Goal: Task Accomplishment & Management: Manage account settings

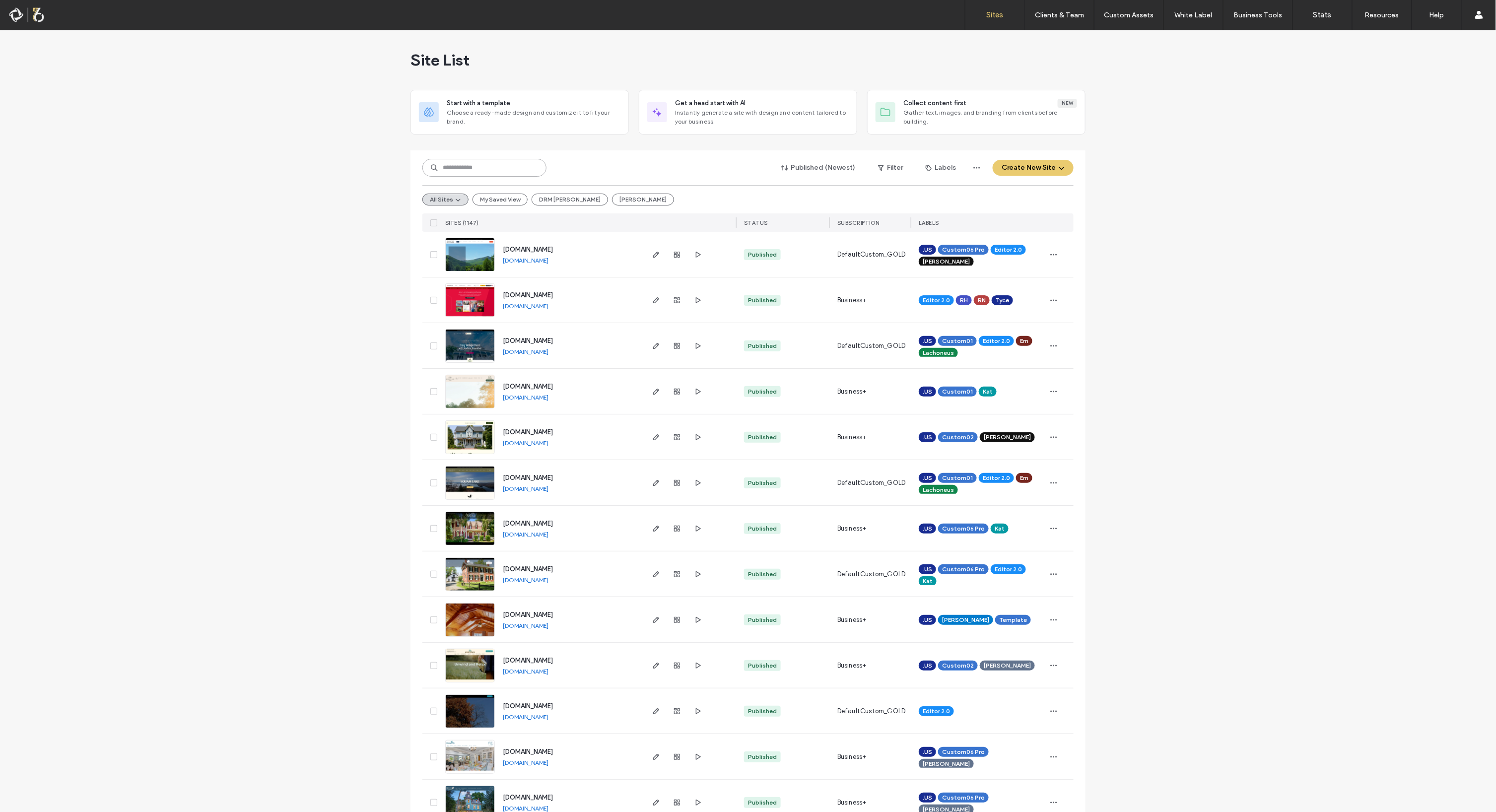
click at [521, 167] on input at bounding box center [485, 167] width 124 height 18
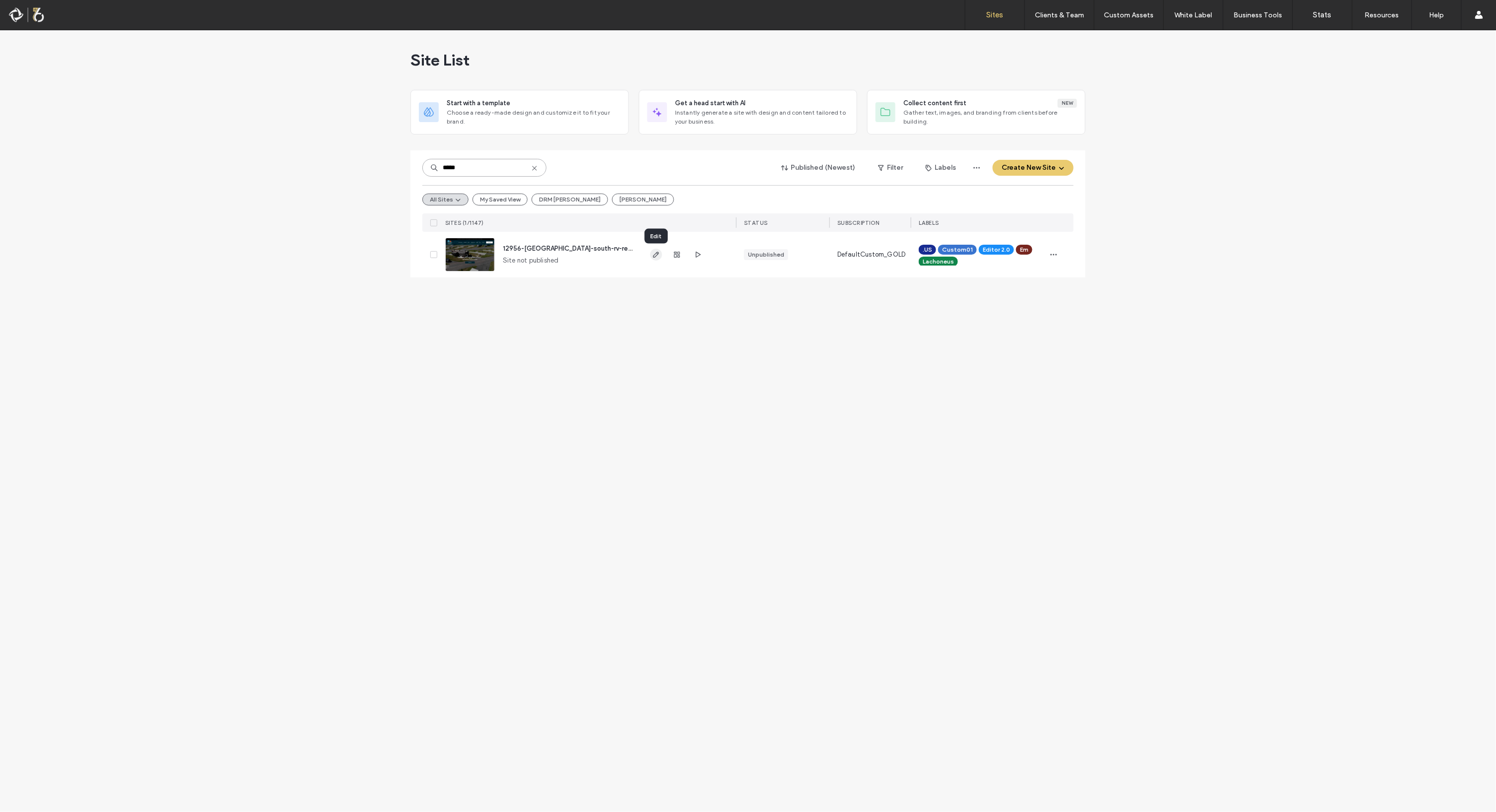
type input "*****"
click at [659, 259] on span "button" at bounding box center [656, 254] width 12 height 12
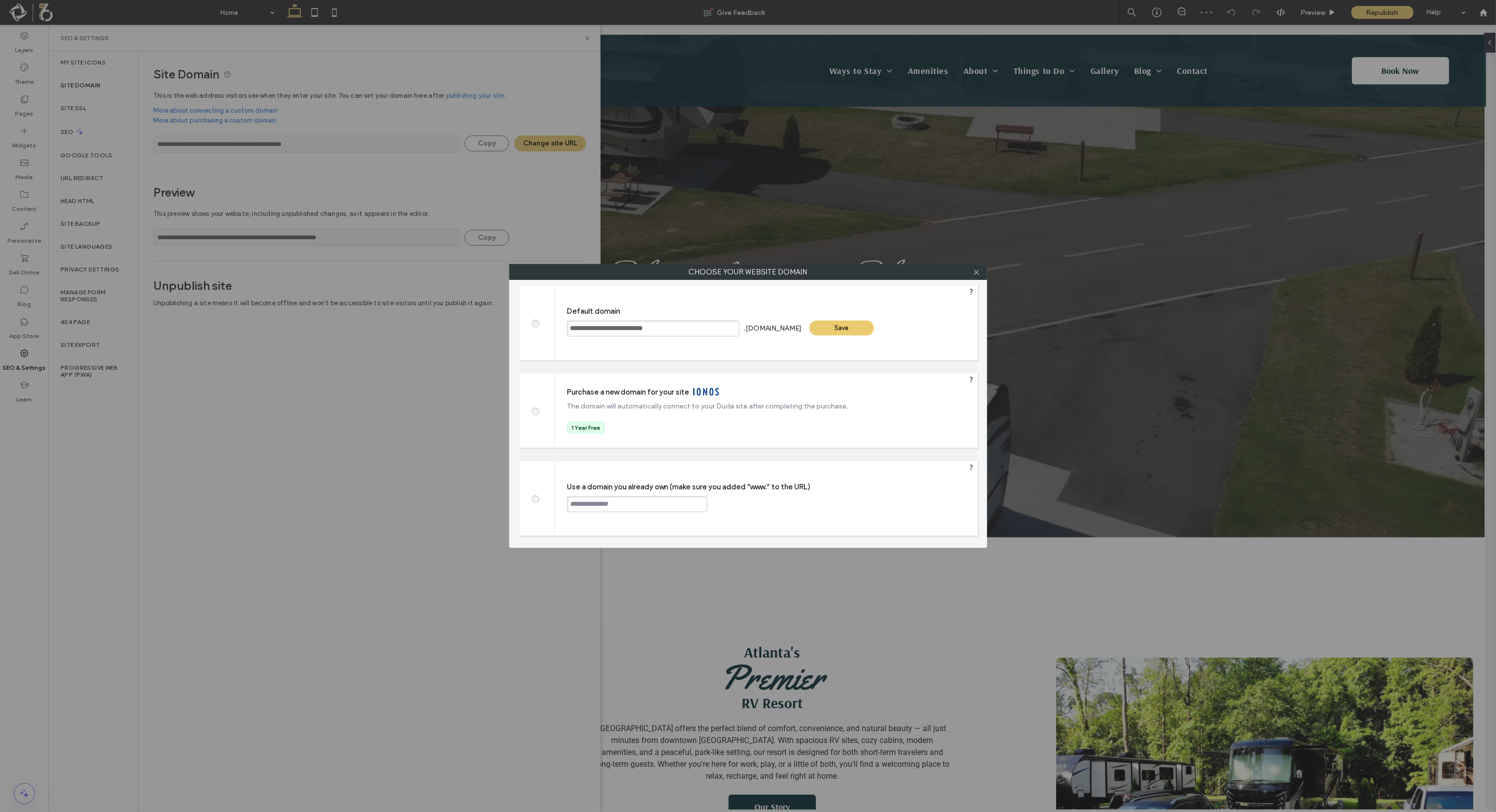
click at [540, 501] on label at bounding box center [535, 497] width 18 height 7
click at [596, 501] on input "text" at bounding box center [637, 505] width 140 height 16
paste input "**********"
type input "**********"
click at [746, 504] on div "Continue" at bounding box center [745, 504] width 64 height 15
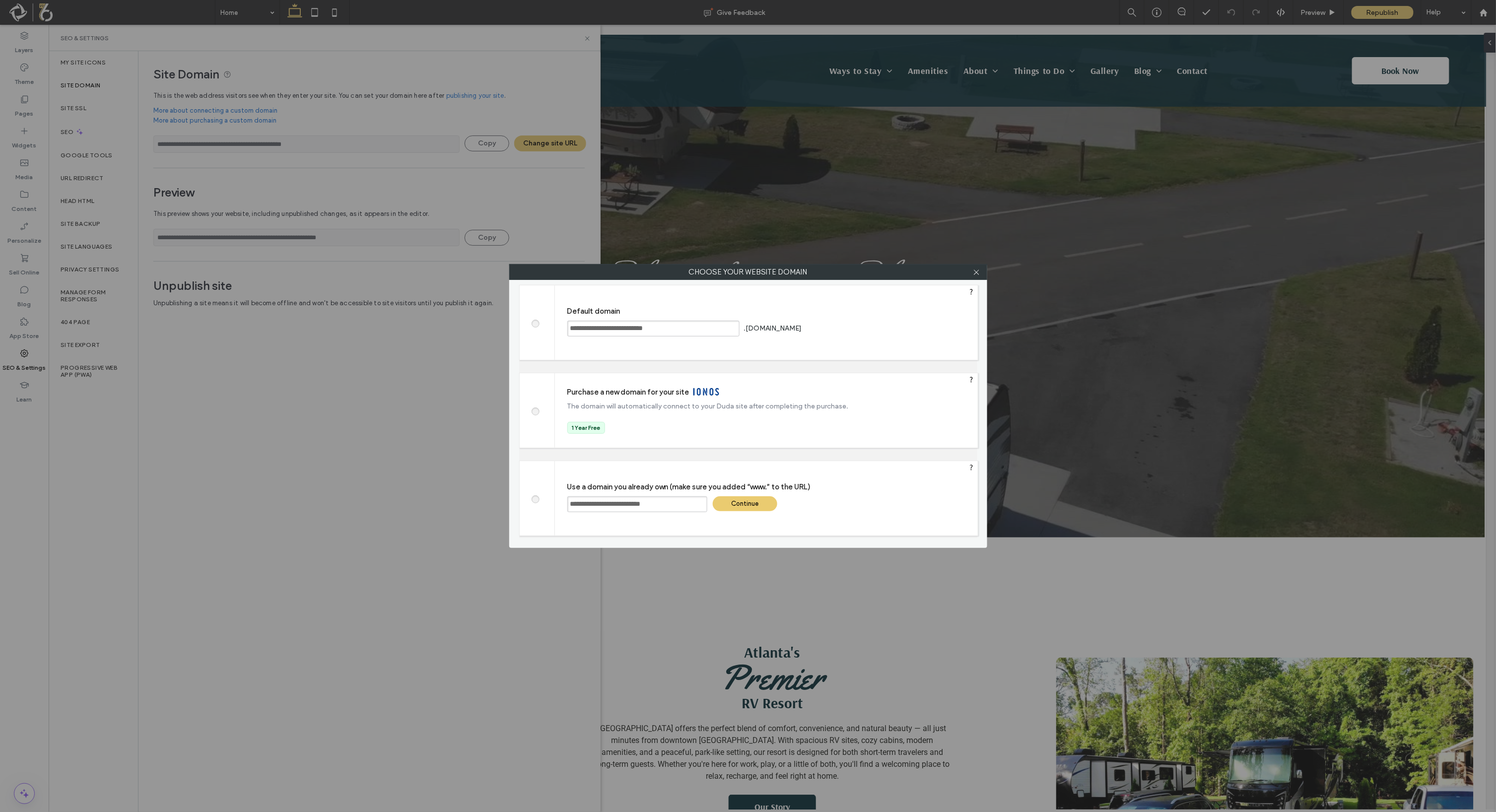
type input "**********"
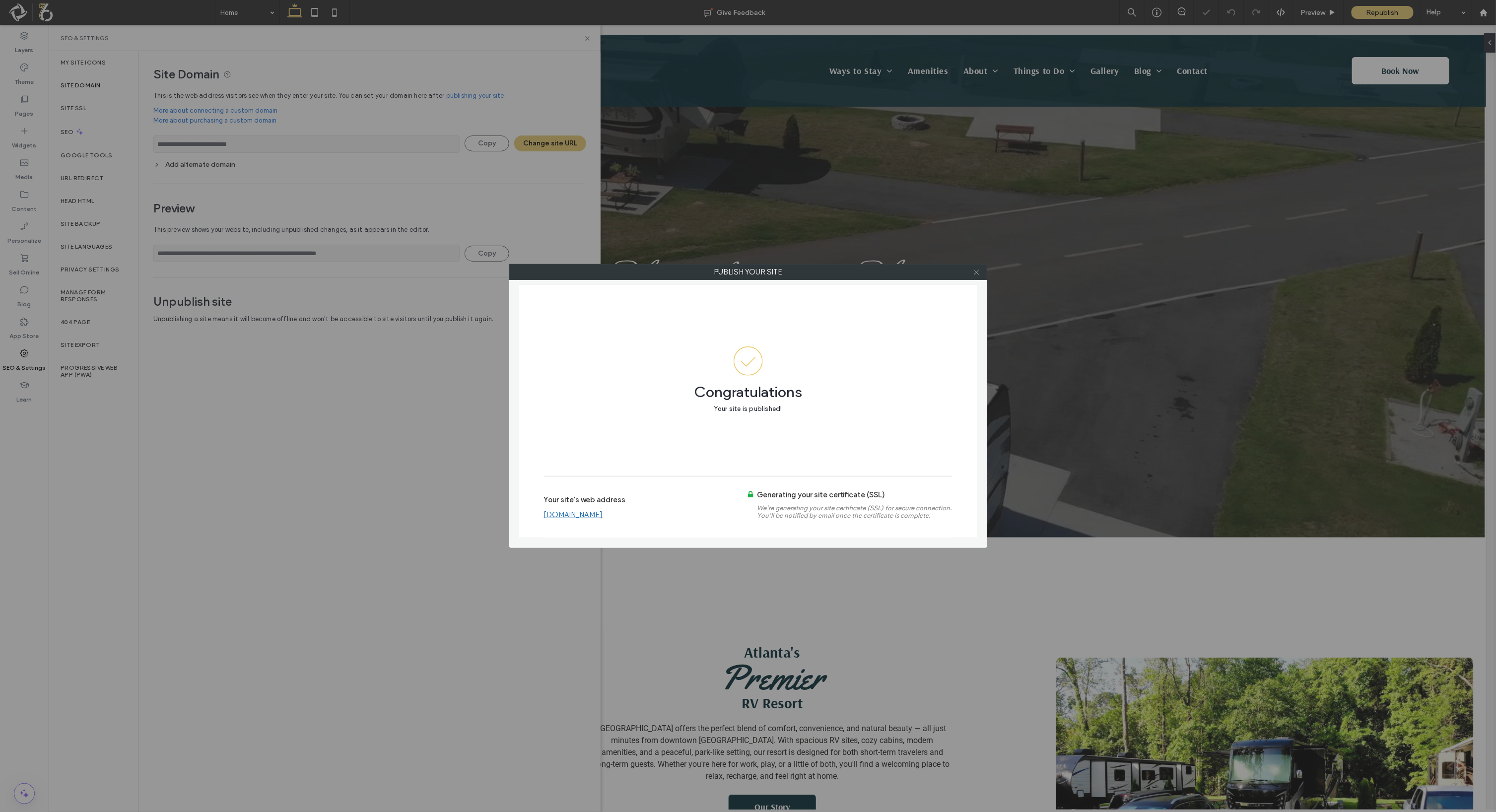
click at [976, 279] on span at bounding box center [976, 271] width 7 height 15
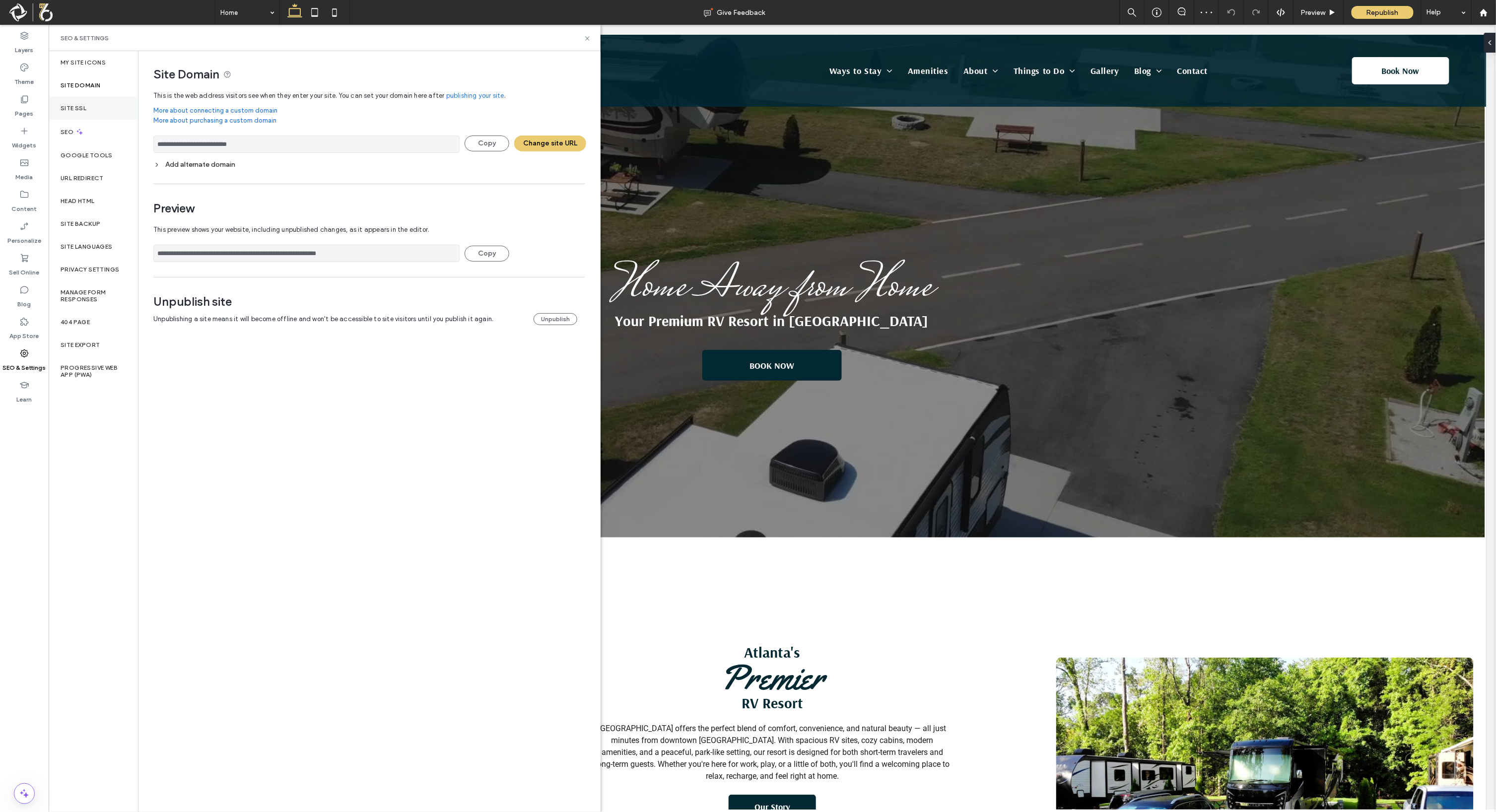
click at [76, 116] on div "Site SSL" at bounding box center [94, 108] width 89 height 23
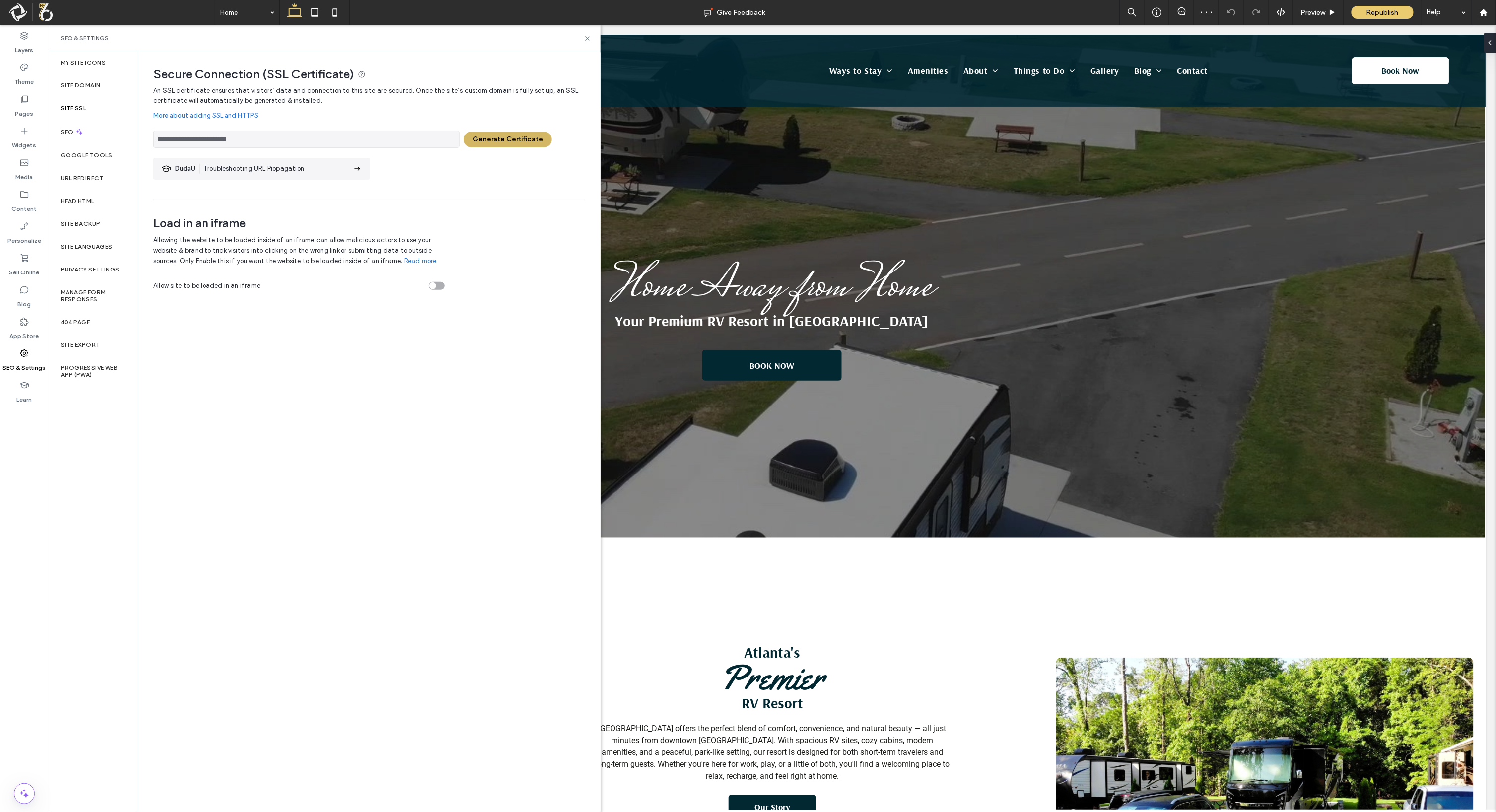
click at [508, 141] on button "Generate Certificate" at bounding box center [507, 140] width 89 height 16
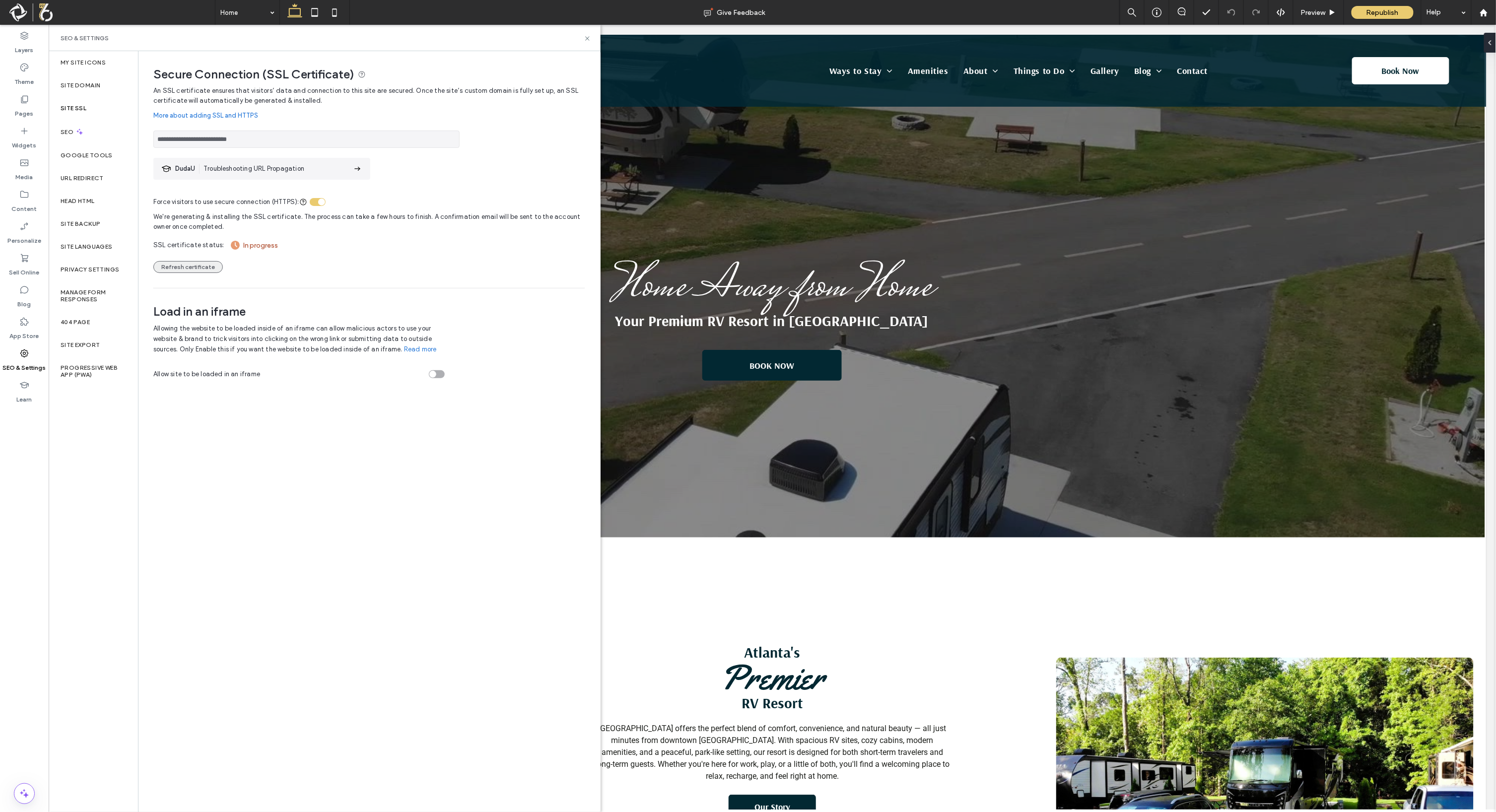
click at [181, 266] on button "Refresh certificate" at bounding box center [188, 267] width 69 height 12
click at [589, 37] on use at bounding box center [587, 38] width 4 height 4
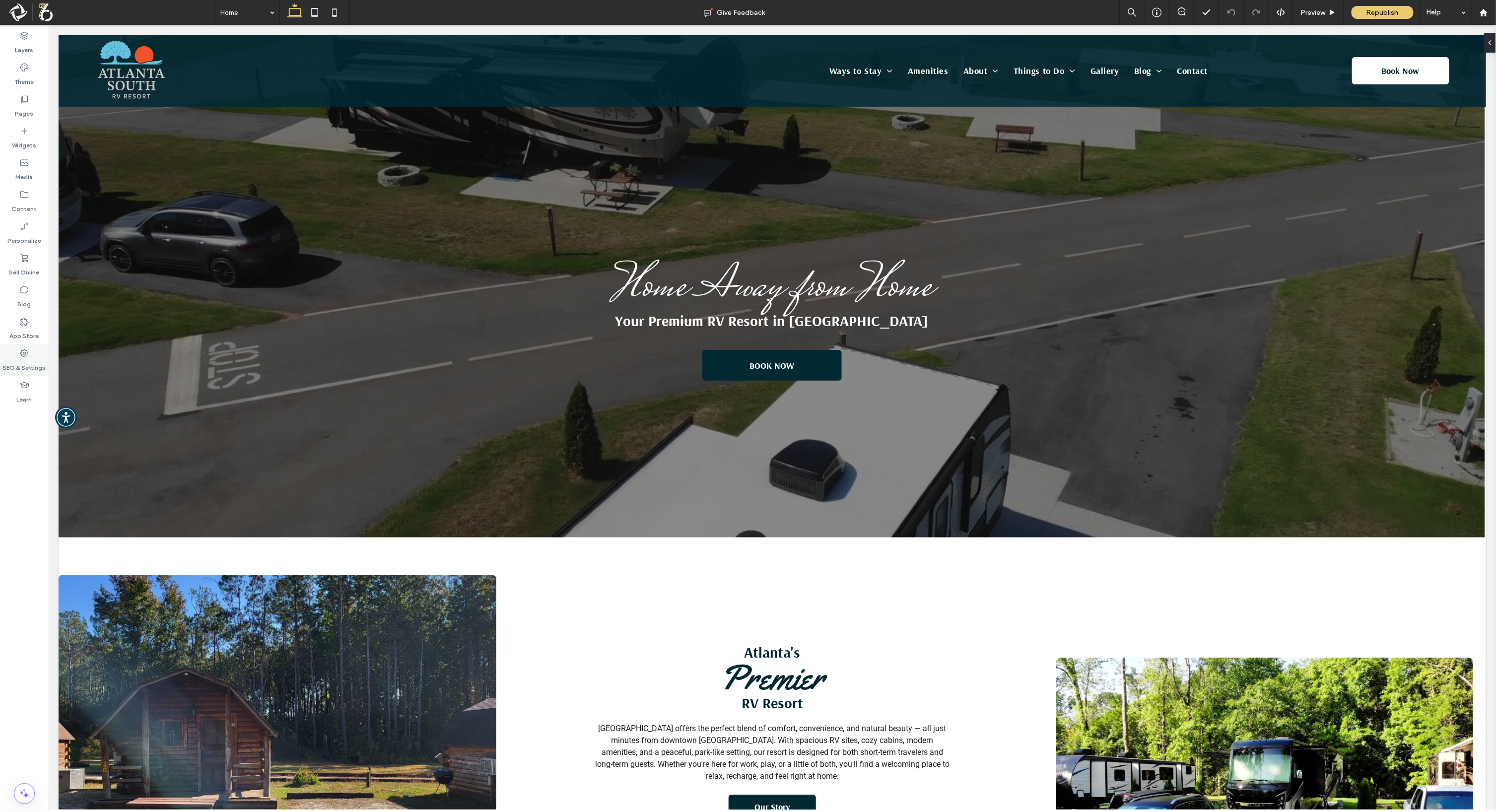
click at [23, 362] on label "SEO & Settings" at bounding box center [24, 365] width 43 height 14
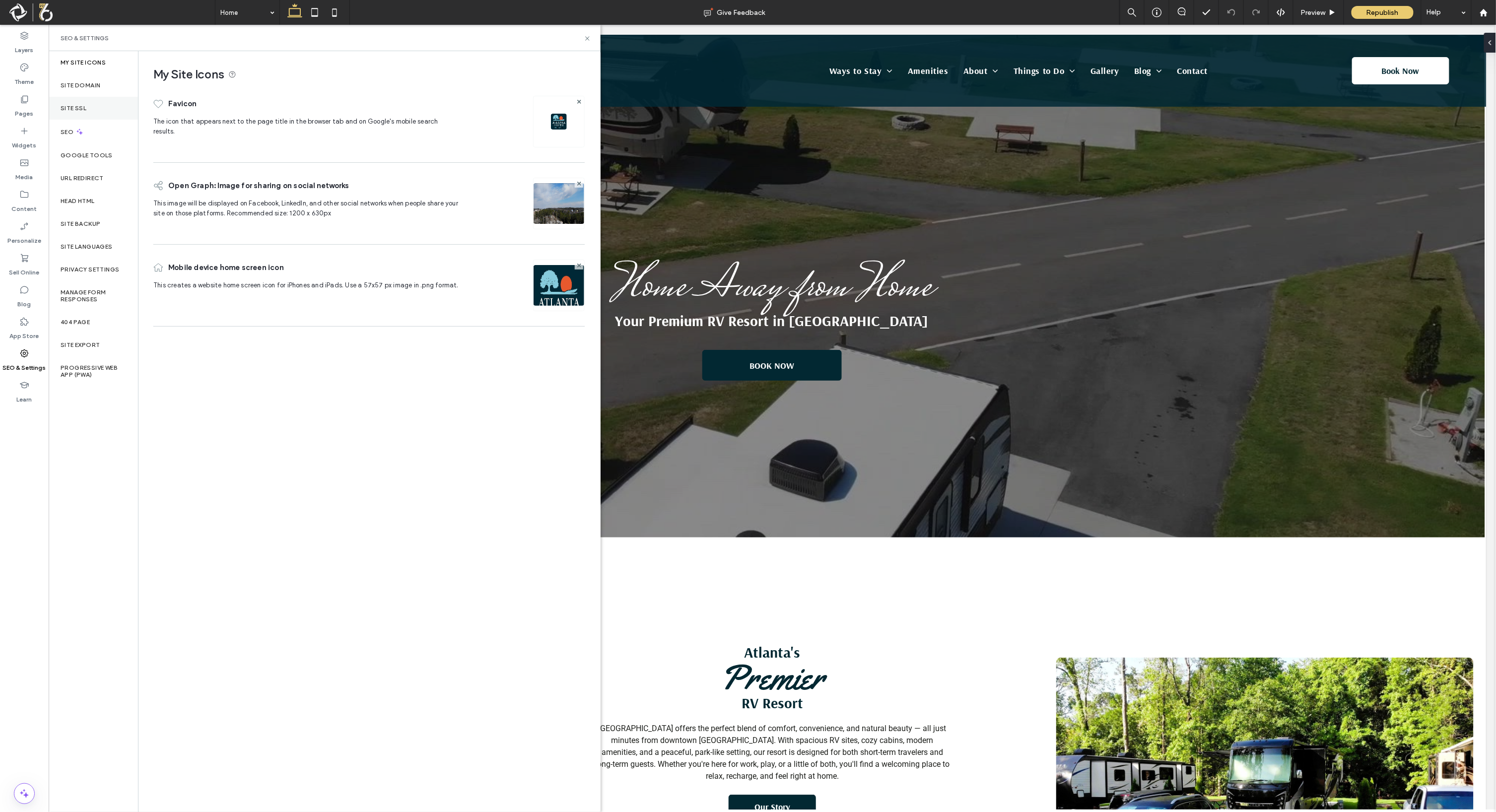
click at [89, 114] on div "Site SSL" at bounding box center [94, 108] width 89 height 23
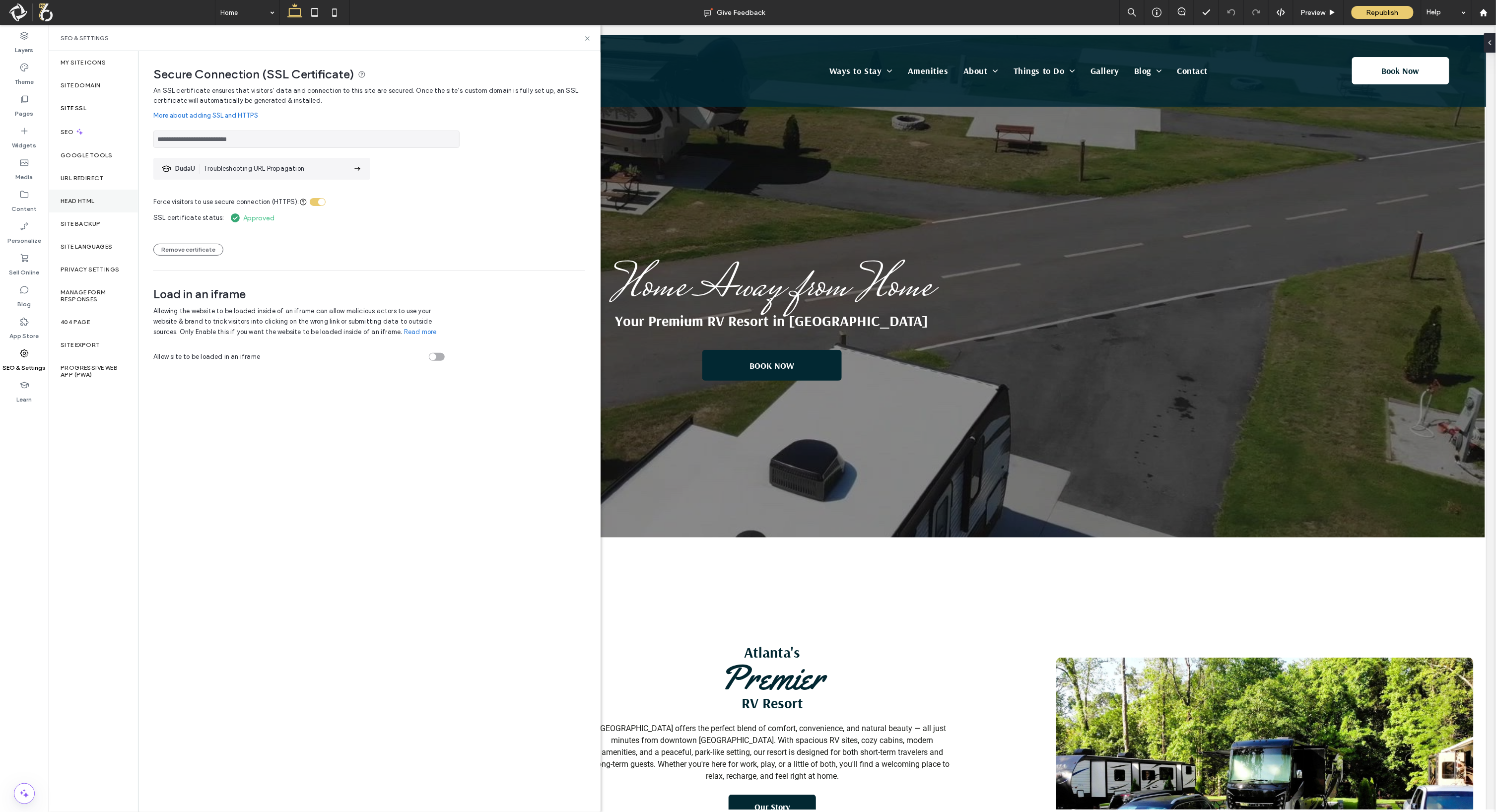
click at [78, 202] on label "Head HTML" at bounding box center [77, 201] width 34 height 7
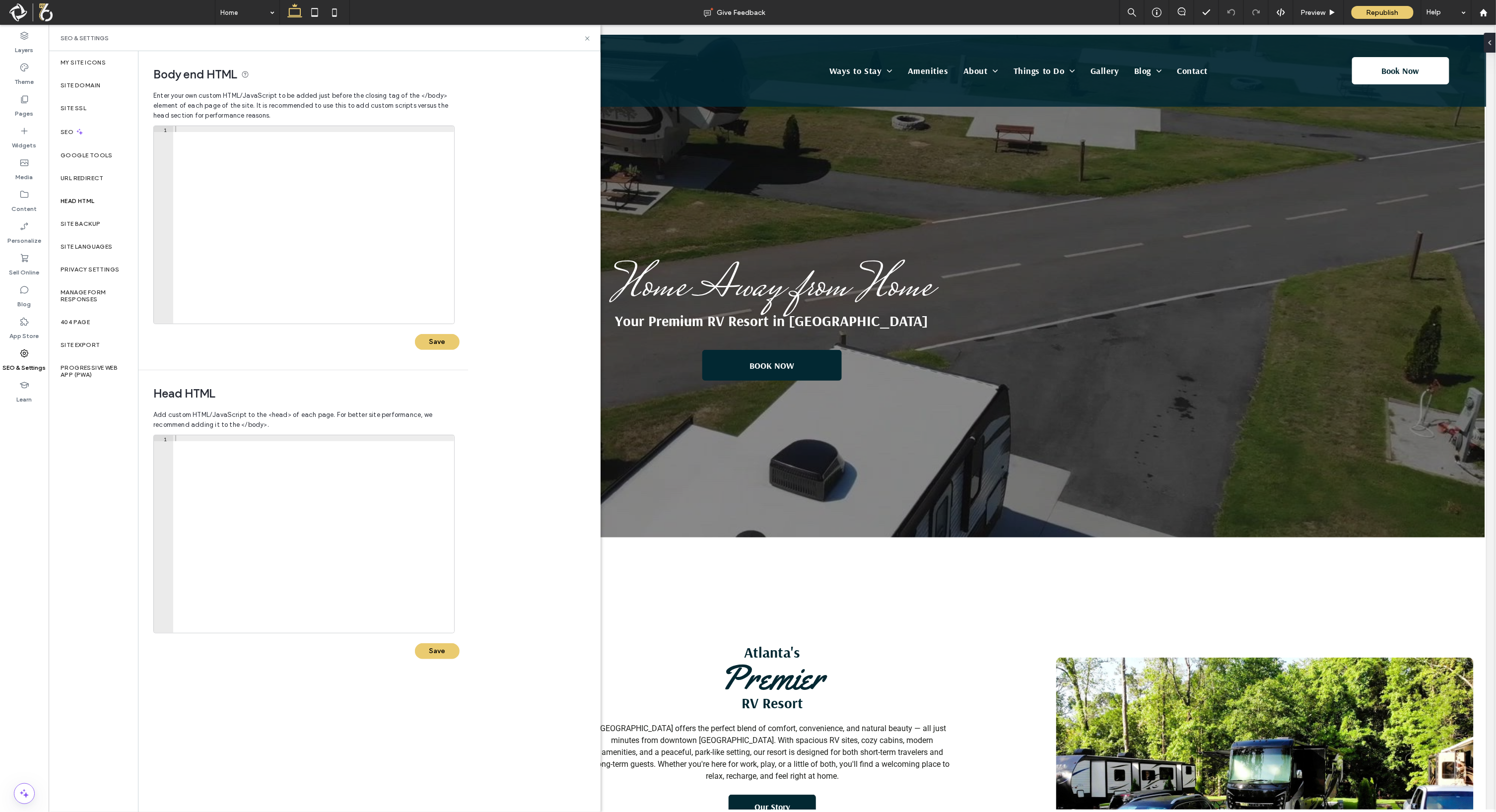
click at [246, 487] on div at bounding box center [314, 539] width 281 height 209
paste textarea "**********"
type textarea "**********"
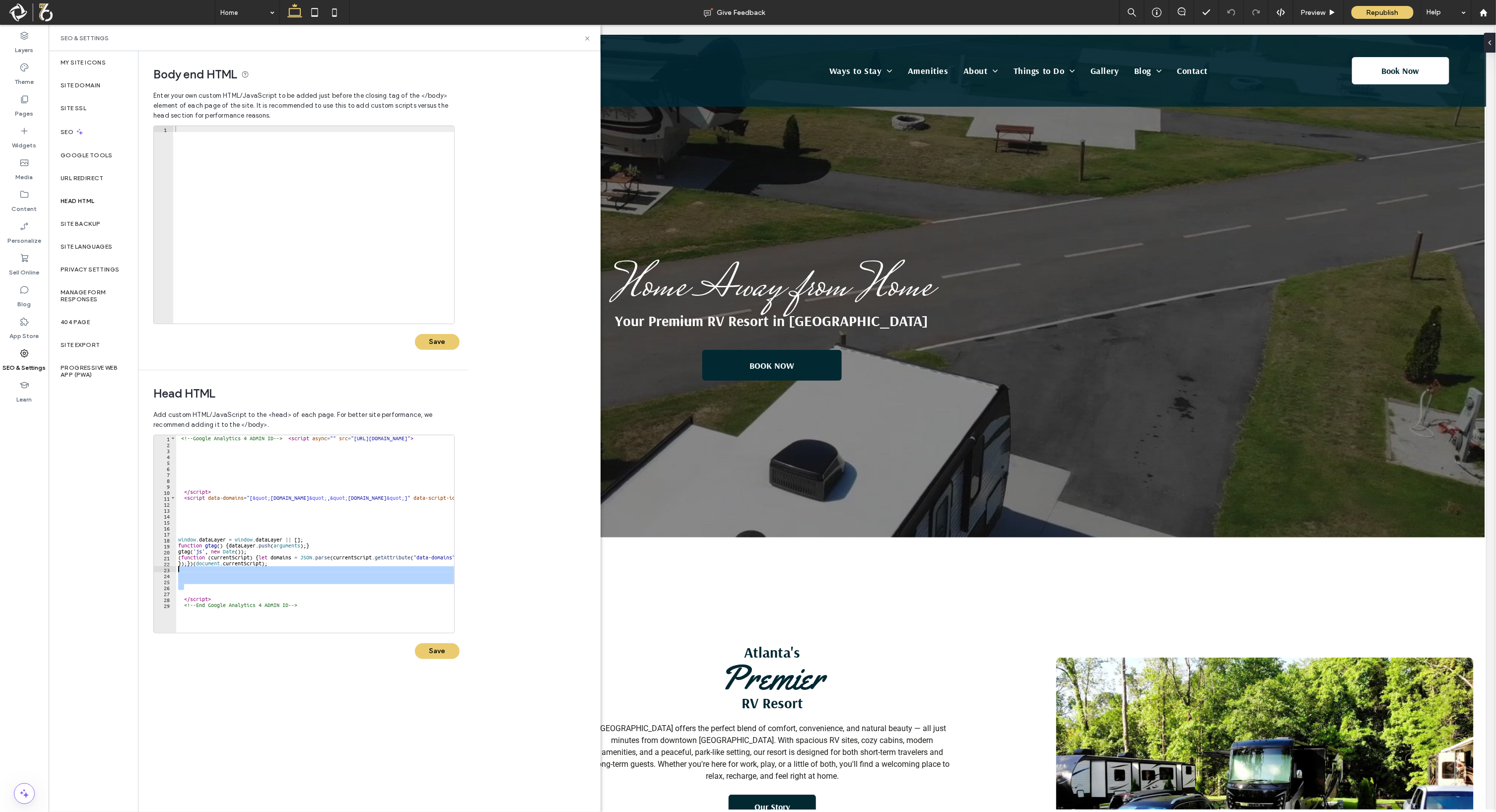
drag, startPoint x: 224, startPoint y: 590, endPoint x: 221, endPoint y: 571, distance: 19.2
click at [221, 571] on div "<!-- Google Analytics 4 ADMIN ID --> < script async = "" src = "https://www.goo…" at bounding box center [665, 534] width 978 height 199
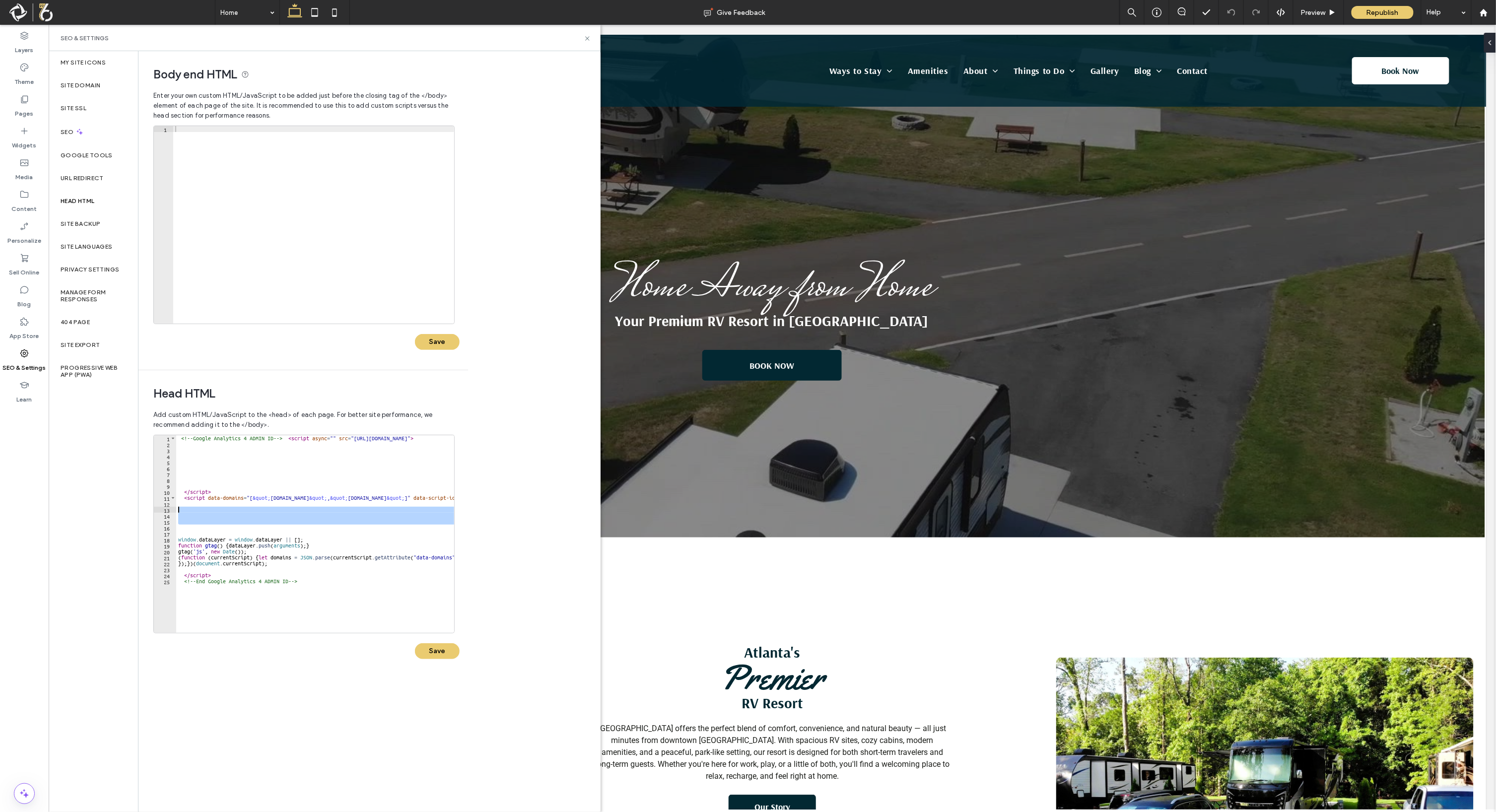
drag, startPoint x: 199, startPoint y: 527, endPoint x: 197, endPoint y: 510, distance: 17.1
click at [197, 510] on div "<!-- Google Analytics 4 ADMIN ID --> < script async = "" src = "https://www.goo…" at bounding box center [665, 534] width 978 height 199
drag, startPoint x: 201, startPoint y: 515, endPoint x: 201, endPoint y: 506, distance: 9.0
click at [201, 506] on div "<!-- Google Analytics 4 ADMIN ID --> < script async = "" src = "https://www.goo…" at bounding box center [665, 534] width 978 height 199
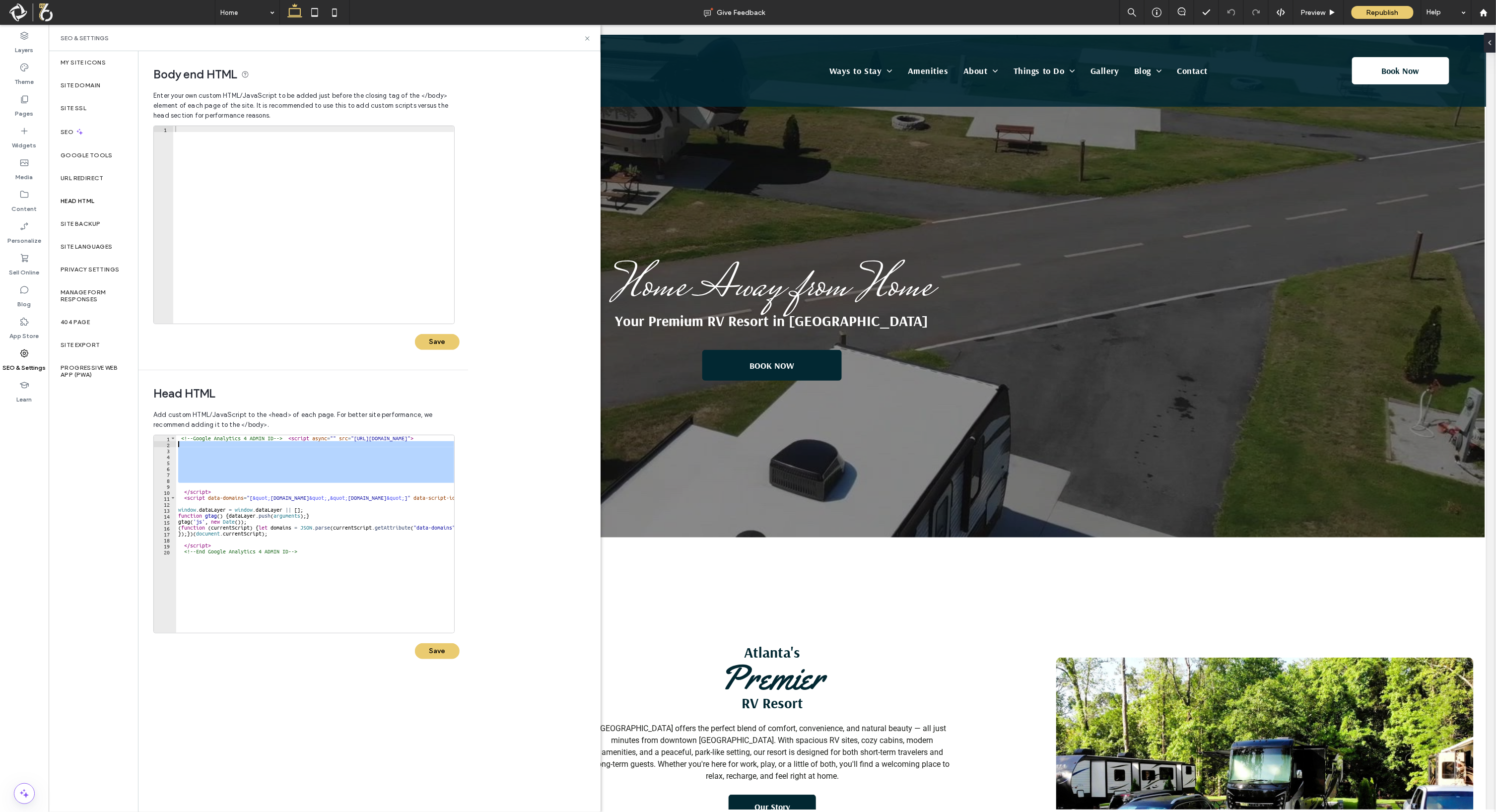
drag, startPoint x: 194, startPoint y: 485, endPoint x: 192, endPoint y: 447, distance: 38.1
click at [192, 447] on div "<!-- Google Analytics 4 ADMIN ID --> < script async = "" src = "https://www.goo…" at bounding box center [665, 534] width 978 height 199
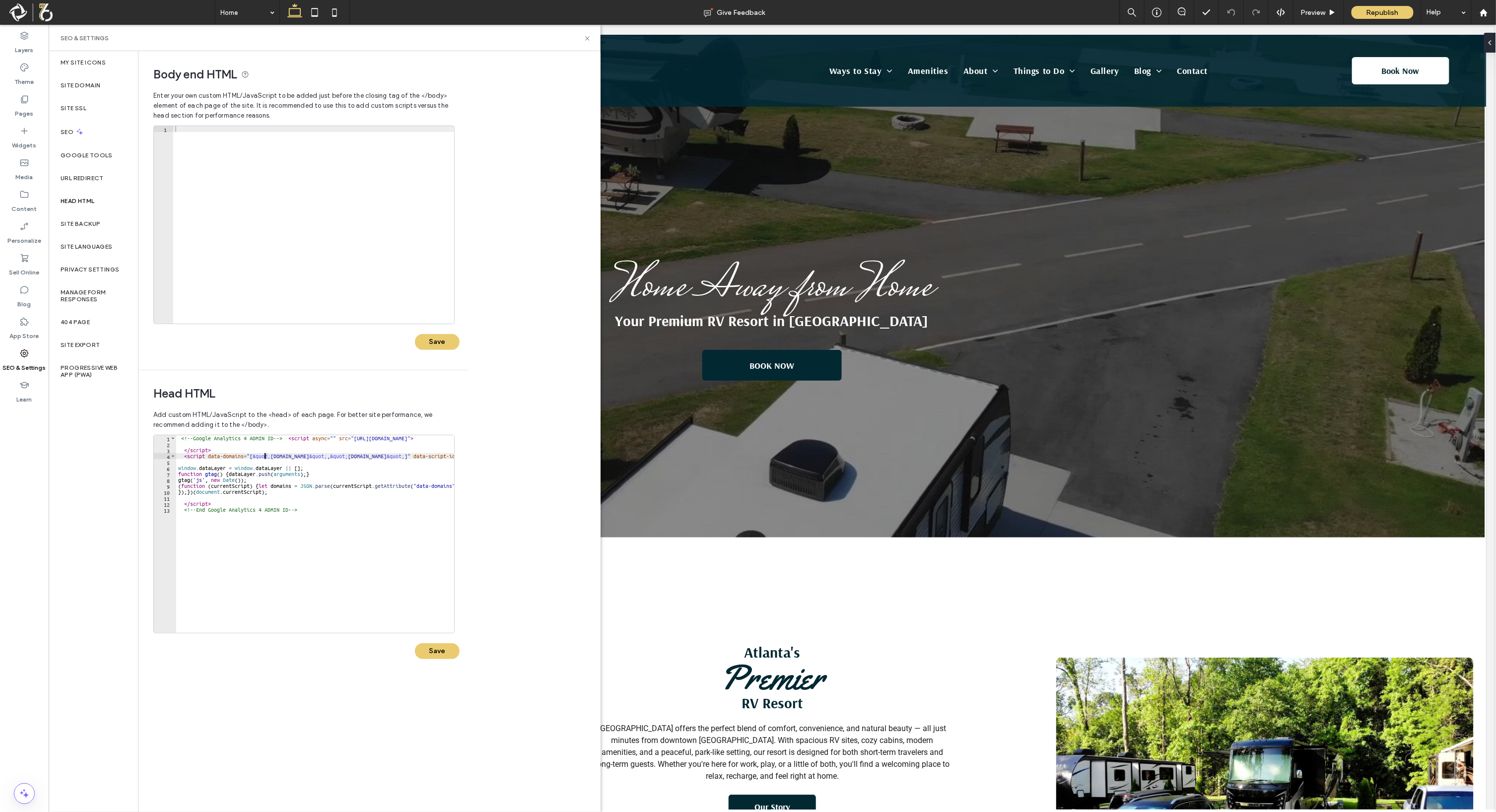
click at [264, 454] on div "<!-- Google Analytics 4 ADMIN ID --> < script async = "" src = "https://www.goo…" at bounding box center [665, 534] width 978 height 199
drag, startPoint x: 253, startPoint y: 457, endPoint x: 270, endPoint y: 457, distance: 17.0
click at [270, 457] on div "<!-- Google Analytics 4 ADMIN ID --> < script async = "" src = "https://www.goo…" at bounding box center [665, 534] width 978 height 199
click at [308, 467] on div "<!-- Google Analytics 4 ADMIN ID --> < script async = "" src = "https://www.goo…" at bounding box center [665, 534] width 978 height 199
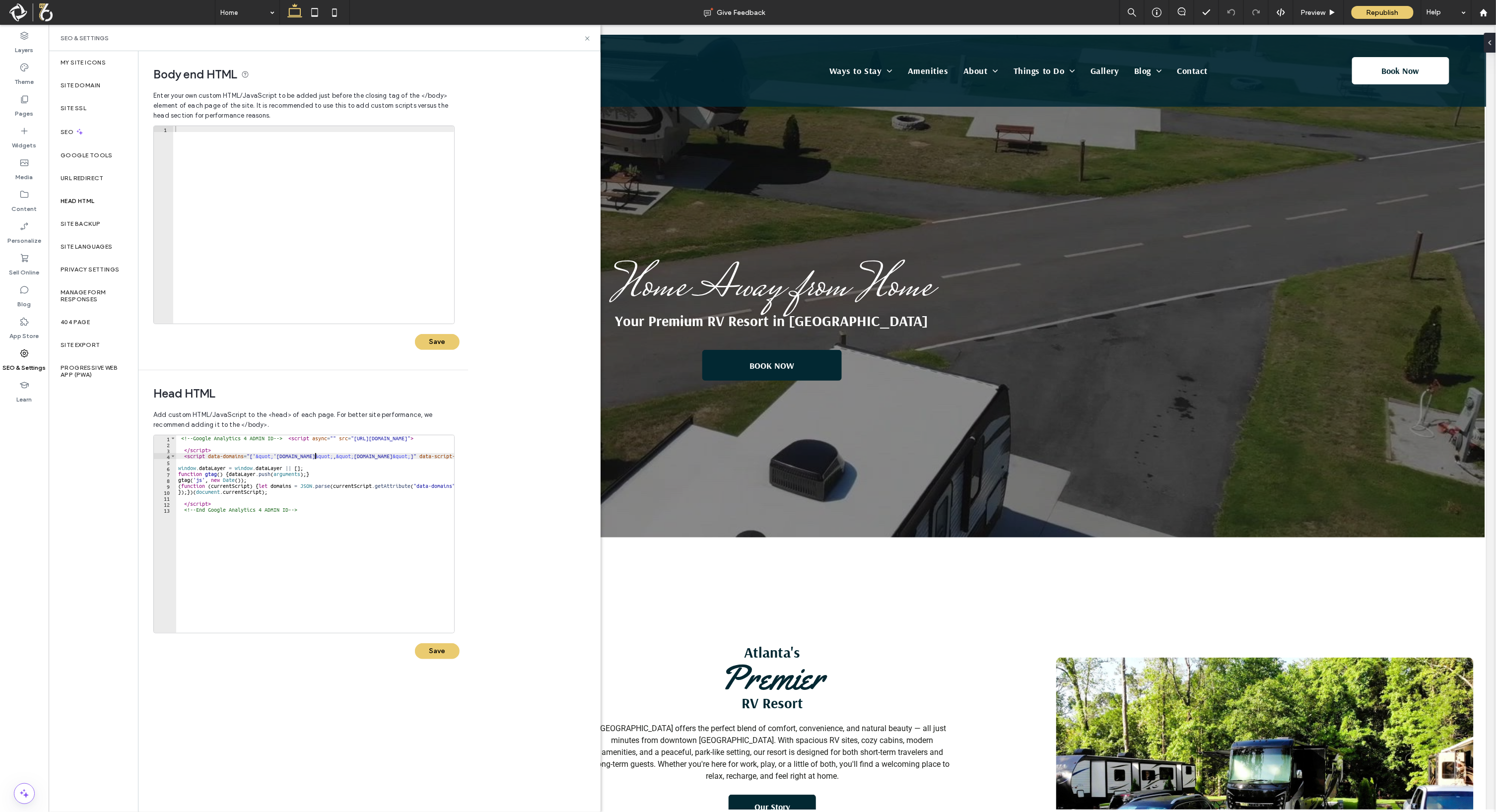
click at [315, 455] on div "<!-- Google Analytics 4 ADMIN ID --> < script async = "" src = "https://www.goo…" at bounding box center [665, 534] width 978 height 199
click at [314, 454] on div "<!-- Google Analytics 4 ADMIN ID --> < script async = "" src = "https://www.goo…" at bounding box center [665, 534] width 978 height 199
drag, startPoint x: 314, startPoint y: 454, endPoint x: 331, endPoint y: 454, distance: 17.0
click at [331, 454] on div "<!-- Google Analytics 4 ADMIN ID --> < script async = "" src = "https://www.goo…" at bounding box center [665, 534] width 978 height 199
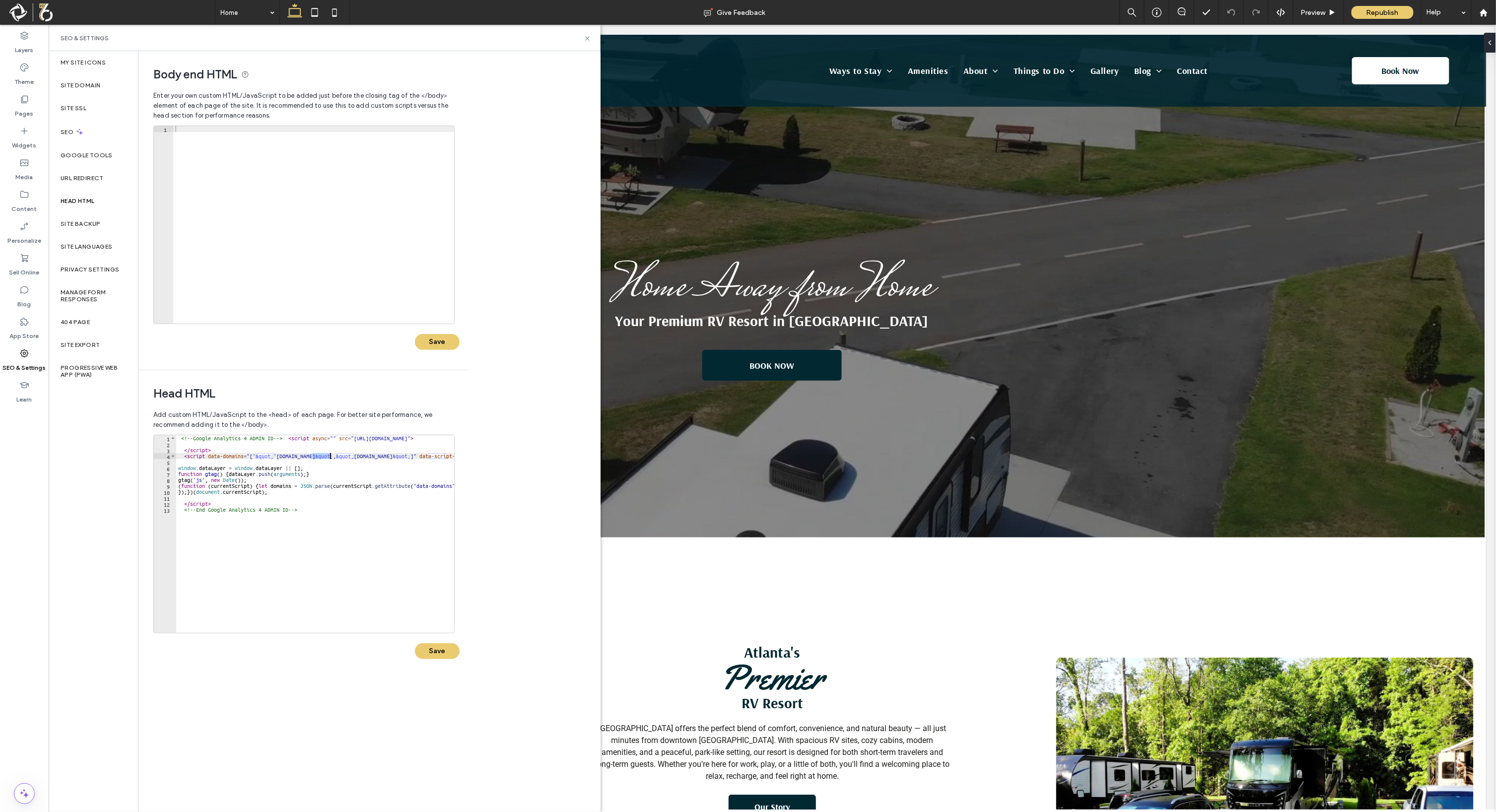
scroll to position [0, 12]
click at [275, 457] on div "<!-- Google Analytics 4 ADMIN ID --> < script async = "" src = "https://www.goo…" at bounding box center [665, 534] width 978 height 199
click at [350, 467] on div "<!-- Google Analytics 4 ADMIN ID --> < script async = "" src = "https://www.goo…" at bounding box center [665, 534] width 978 height 199
click at [304, 454] on div "<!-- Google Analytics 4 ADMIN ID --> < script async = "" src = "https://www.goo…" at bounding box center [665, 534] width 978 height 199
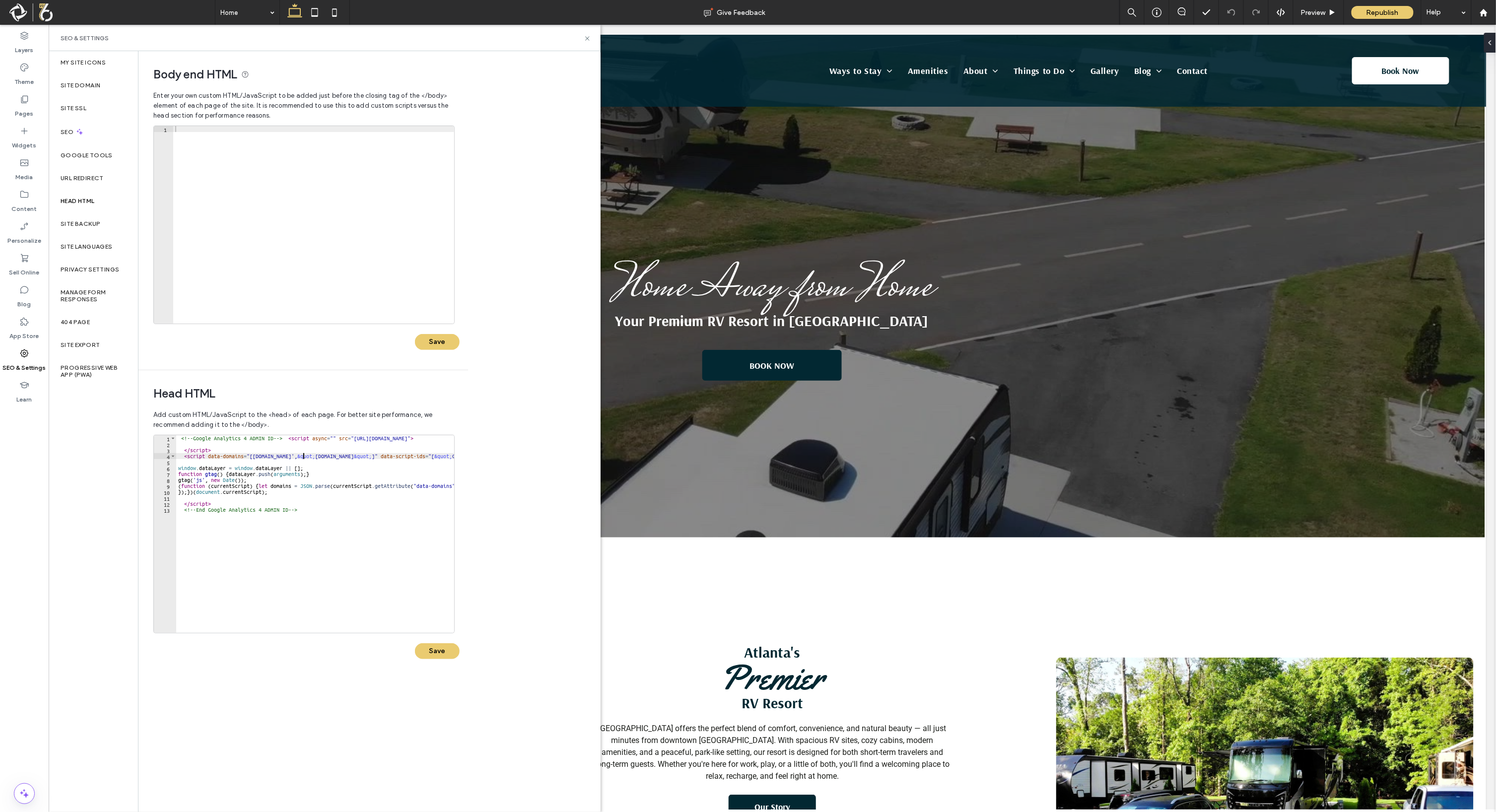
click at [304, 454] on div "<!-- Google Analytics 4 ADMIN ID --> < script async = "" src = "https://www.goo…" at bounding box center [665, 534] width 978 height 199
click at [302, 455] on div "<!-- Google Analytics 4 ADMIN ID --> < script async = "" src = "https://www.goo…" at bounding box center [315, 533] width 278 height 198
drag, startPoint x: 298, startPoint y: 457, endPoint x: 313, endPoint y: 457, distance: 15.0
click at [313, 457] on div "<!-- Google Analytics 4 ADMIN ID --> < script async = "" src = "https://www.goo…" at bounding box center [665, 534] width 978 height 199
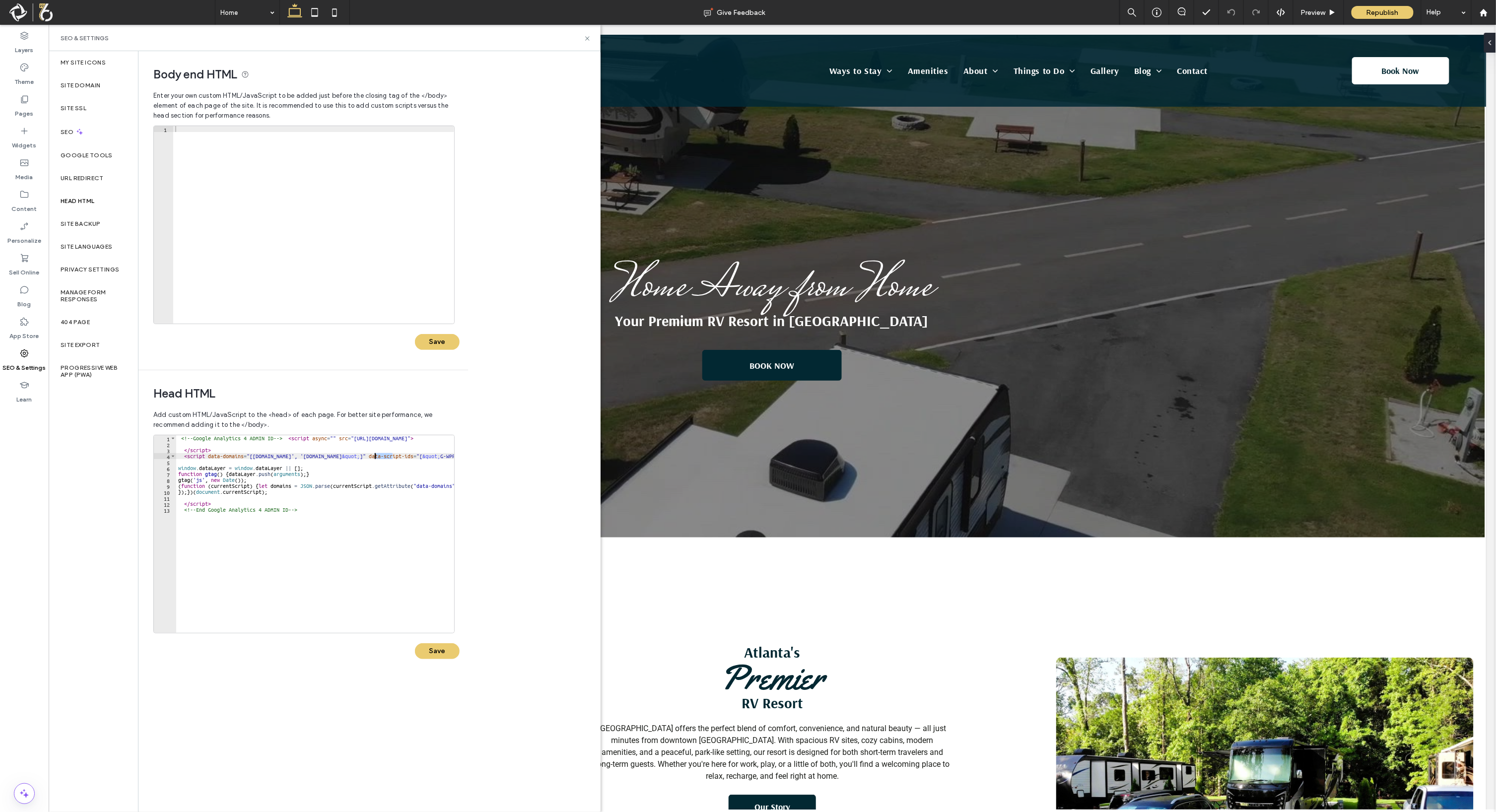
drag, startPoint x: 394, startPoint y: 457, endPoint x: 376, endPoint y: 454, distance: 18.2
click at [376, 454] on div "<!-- Google Analytics 4 ADMIN ID --> < script async = "" src = "https://www.goo…" at bounding box center [665, 534] width 978 height 199
drag, startPoint x: 300, startPoint y: 457, endPoint x: 376, endPoint y: 456, distance: 76.0
click at [376, 456] on div "<!-- Google Analytics 4 ADMIN ID --> < script async = "" src = "https://www.goo…" at bounding box center [665, 534] width 978 height 199
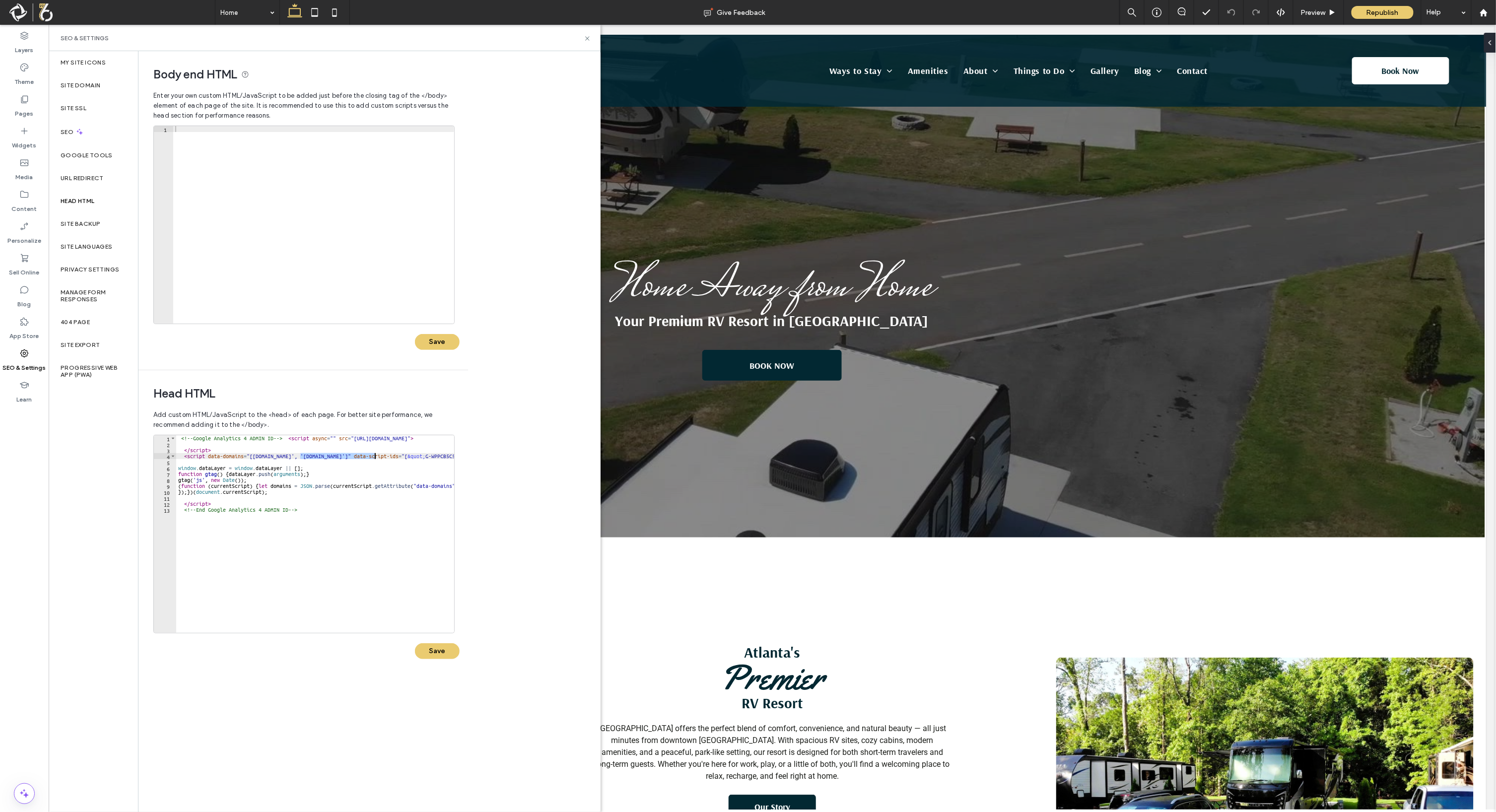
paste textarea "Cursor at row 4"
drag, startPoint x: 297, startPoint y: 454, endPoint x: 281, endPoint y: 453, distance: 16.0
click at [281, 453] on div "<!-- Google Analytics 4 ADMIN ID --> < script async = "" src = "https://www.goo…" at bounding box center [636, 534] width 978 height 199
type textarea "**********"
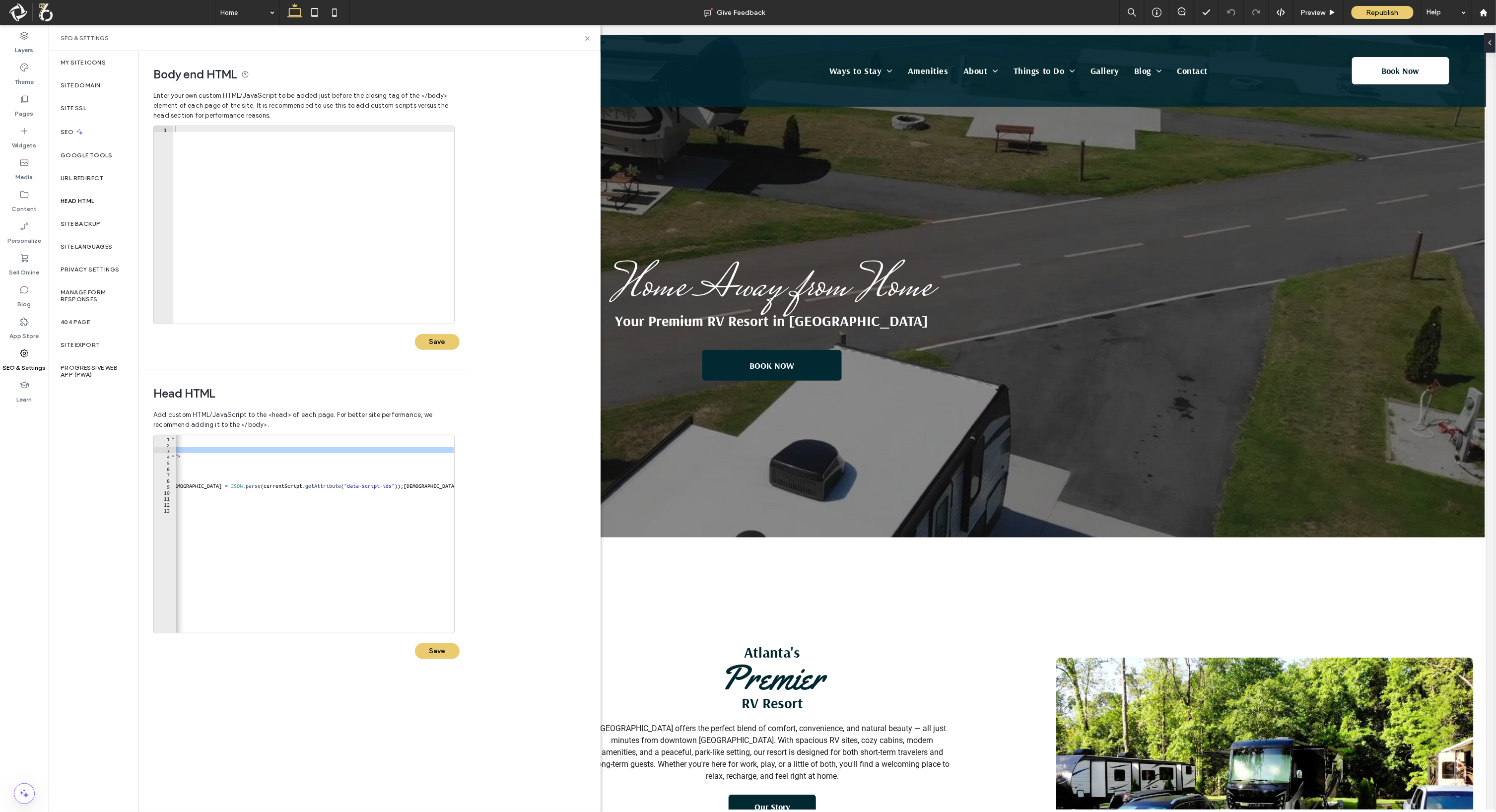
scroll to position [0, 207]
click at [300, 461] on div "<!-- Google Analytics 4 ADMIN ID --> < script async = "" src = "https://www.goo…" at bounding box center [665, 534] width 978 height 199
click at [296, 454] on div "<!-- Google Analytics 4 ADMIN ID --> < script async = "" src = "https://www.goo…" at bounding box center [472, 534] width 978 height 199
click at [315, 457] on div "<!-- Google Analytics 4 ADMIN ID --> < script async = "" src = "https://www.goo…" at bounding box center [472, 534] width 978 height 199
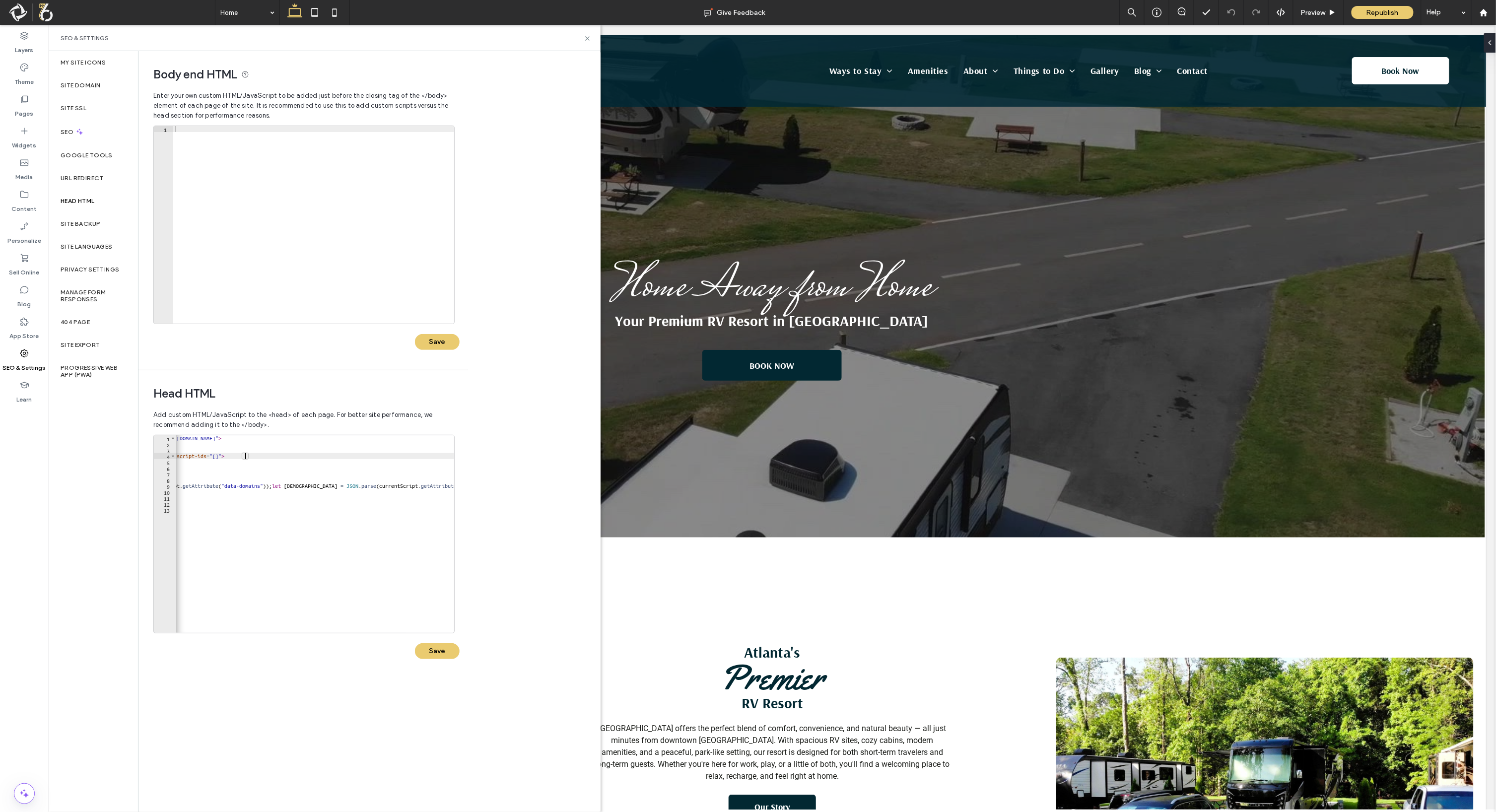
scroll to position [0, 22]
paste textarea "**********"
drag, startPoint x: 295, startPoint y: 440, endPoint x: 332, endPoint y: 440, distance: 37.0
click at [332, 440] on div "<!-- Google Analytics 4 ADMIN ID --> < script async = "" src = "https://www.goo…" at bounding box center [472, 534] width 978 height 199
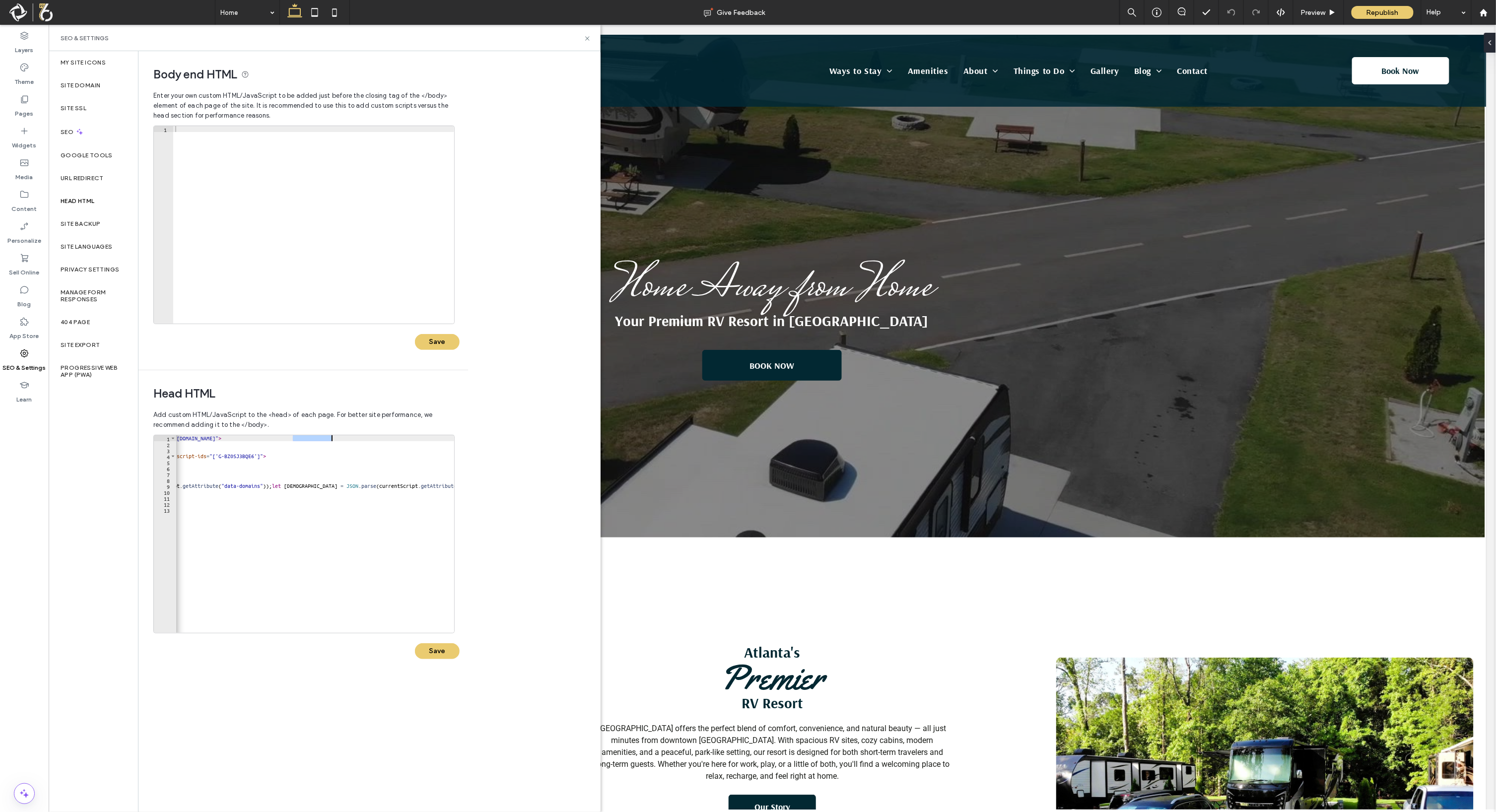
paste textarea "Cursor at row 1"
click at [294, 441] on div "<!-- Google Analytics 4 ADMIN ID --> < script async = "" src = "https://www.goo…" at bounding box center [472, 534] width 978 height 199
type textarea "**********"
click at [471, 630] on div "**********" at bounding box center [369, 432] width 462 height 761
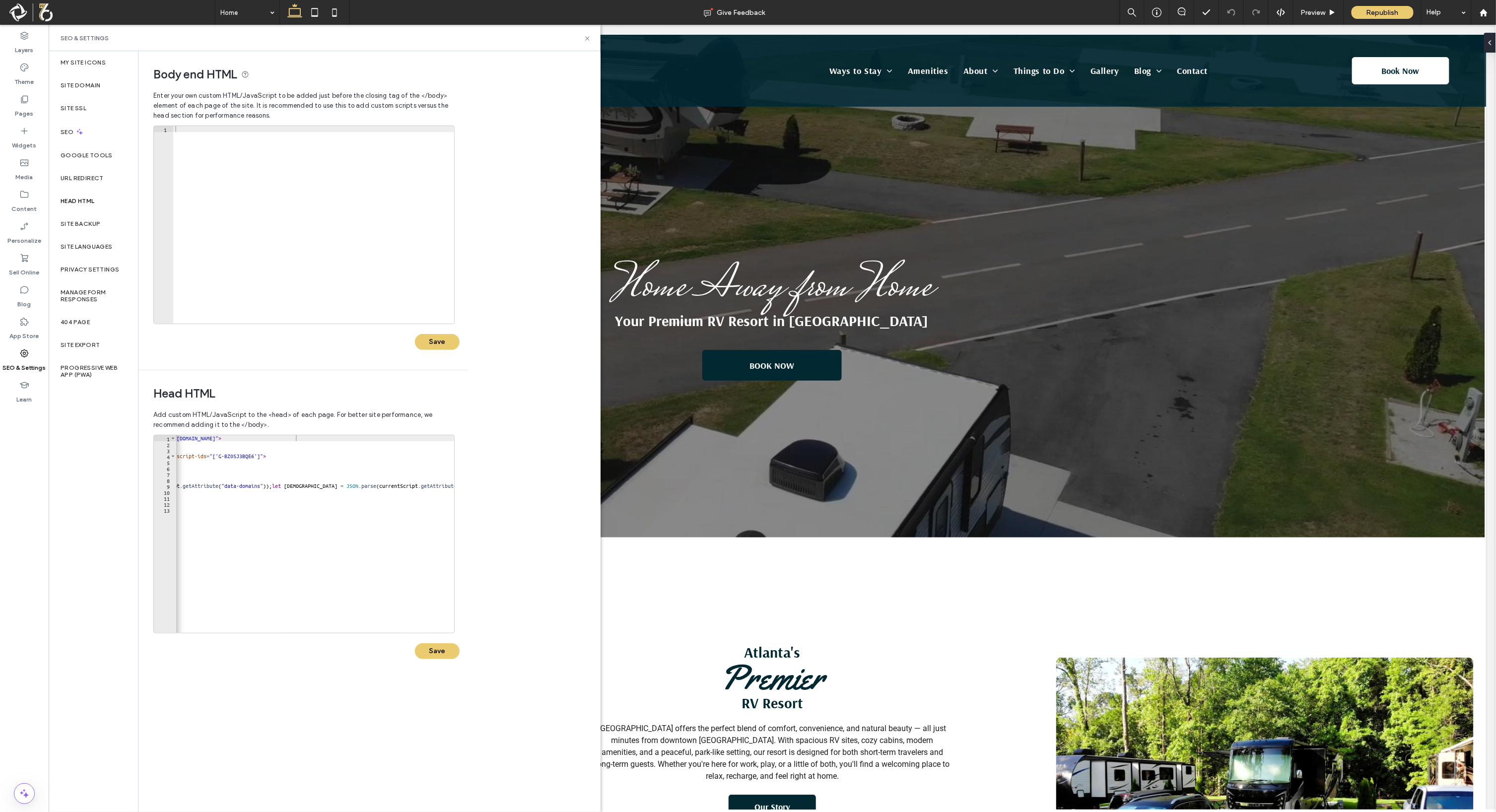
scroll to position [0, 0]
click at [435, 649] on button "Save" at bounding box center [437, 651] width 45 height 16
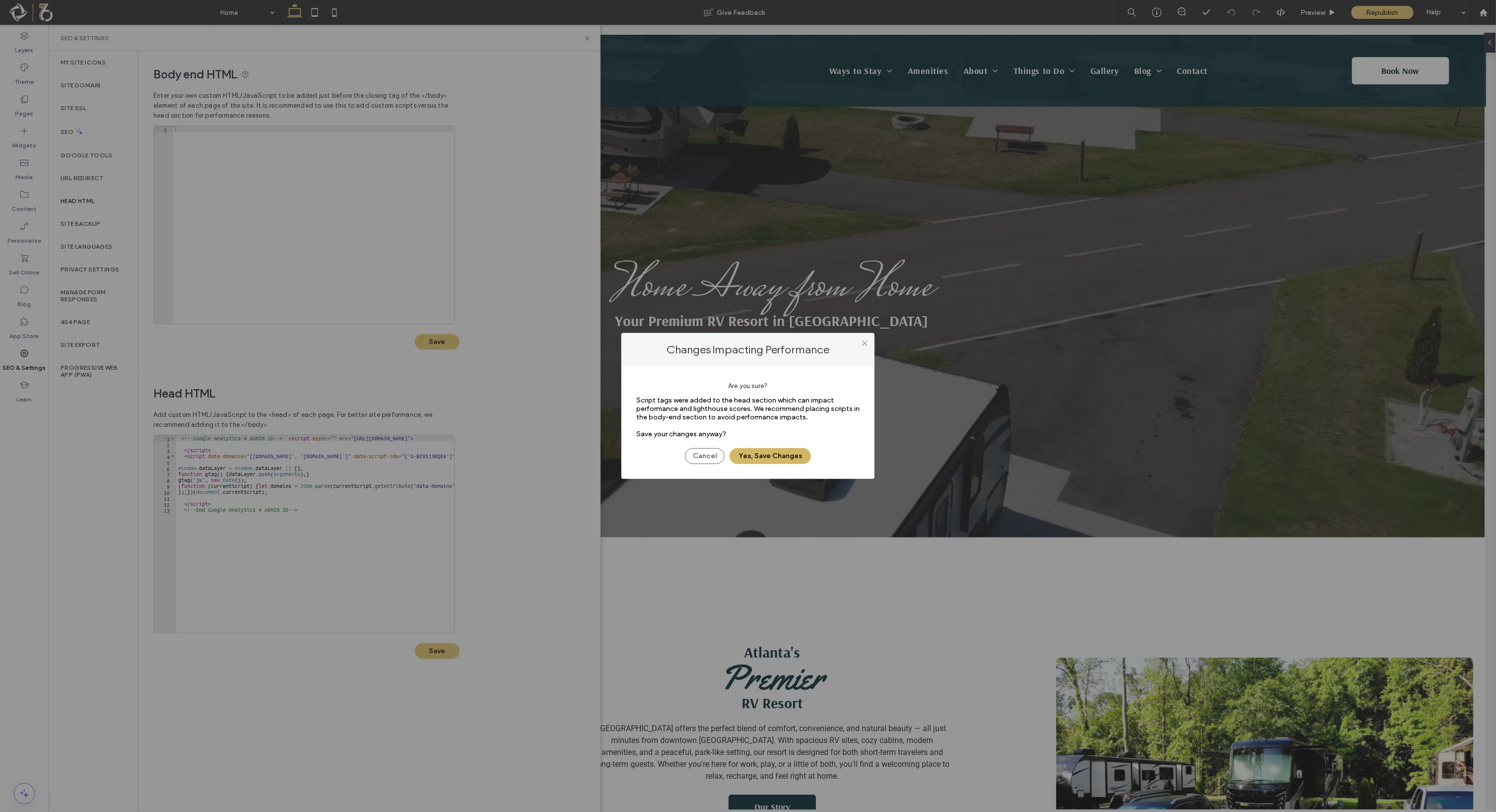
click at [763, 456] on button "Yes, Save Changes" at bounding box center [771, 456] width 81 height 16
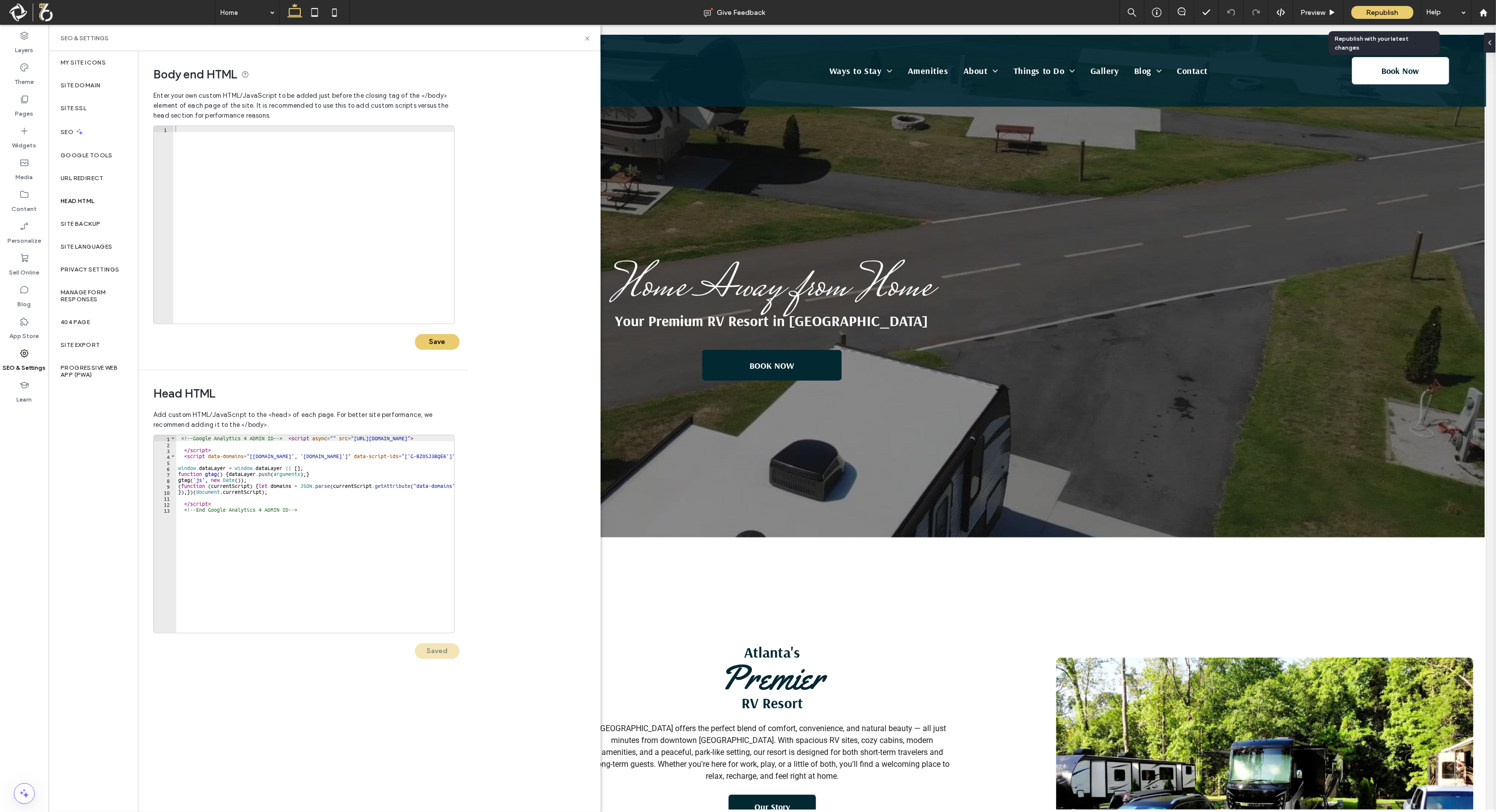
click at [1388, 11] on span "Republish" at bounding box center [1383, 12] width 33 height 8
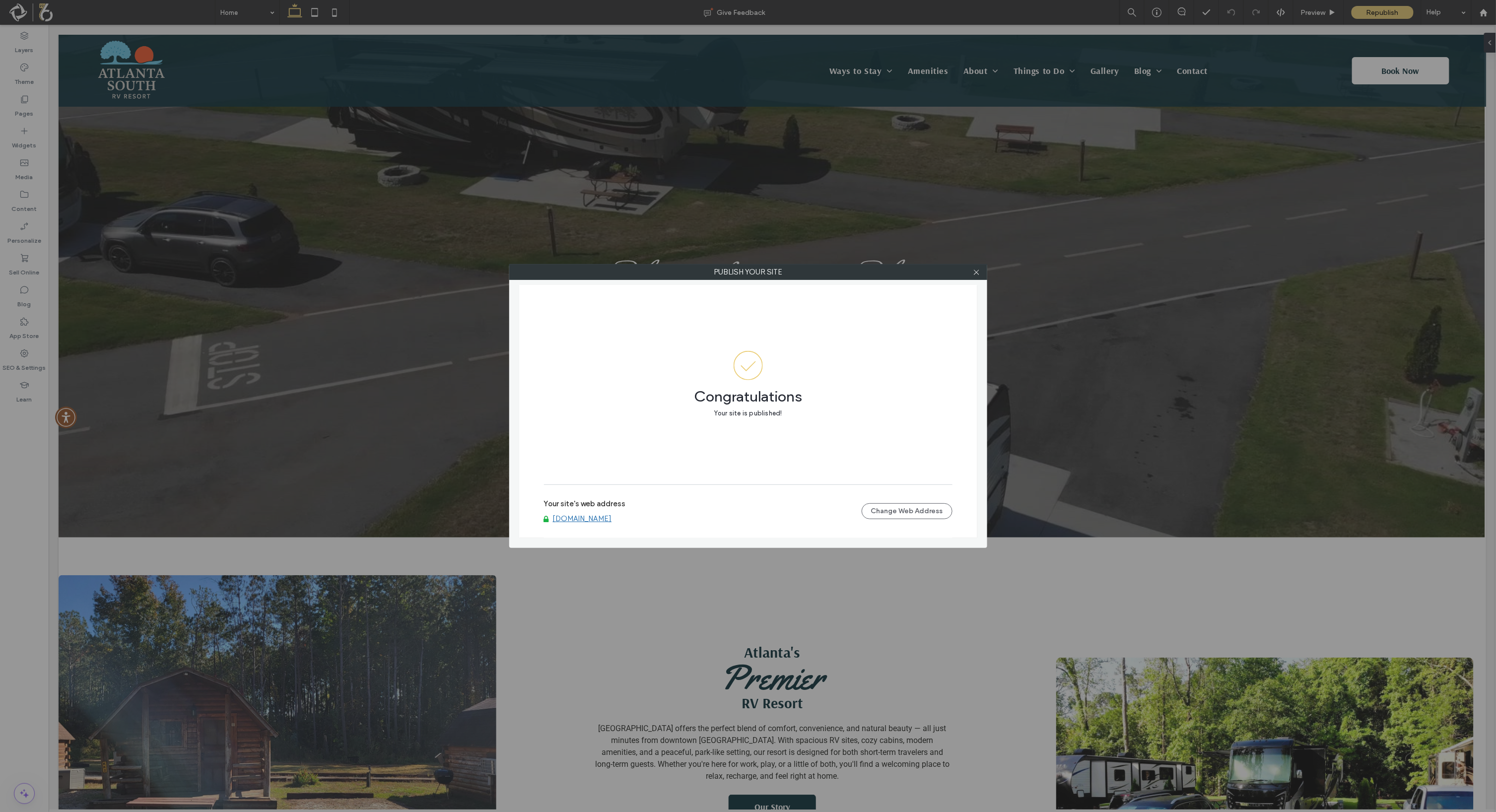
click at [1246, 127] on div "Publish your site Congratulations Your site is published! Your site's web addre…" at bounding box center [748, 406] width 1496 height 812
click at [979, 275] on use at bounding box center [976, 272] width 5 height 5
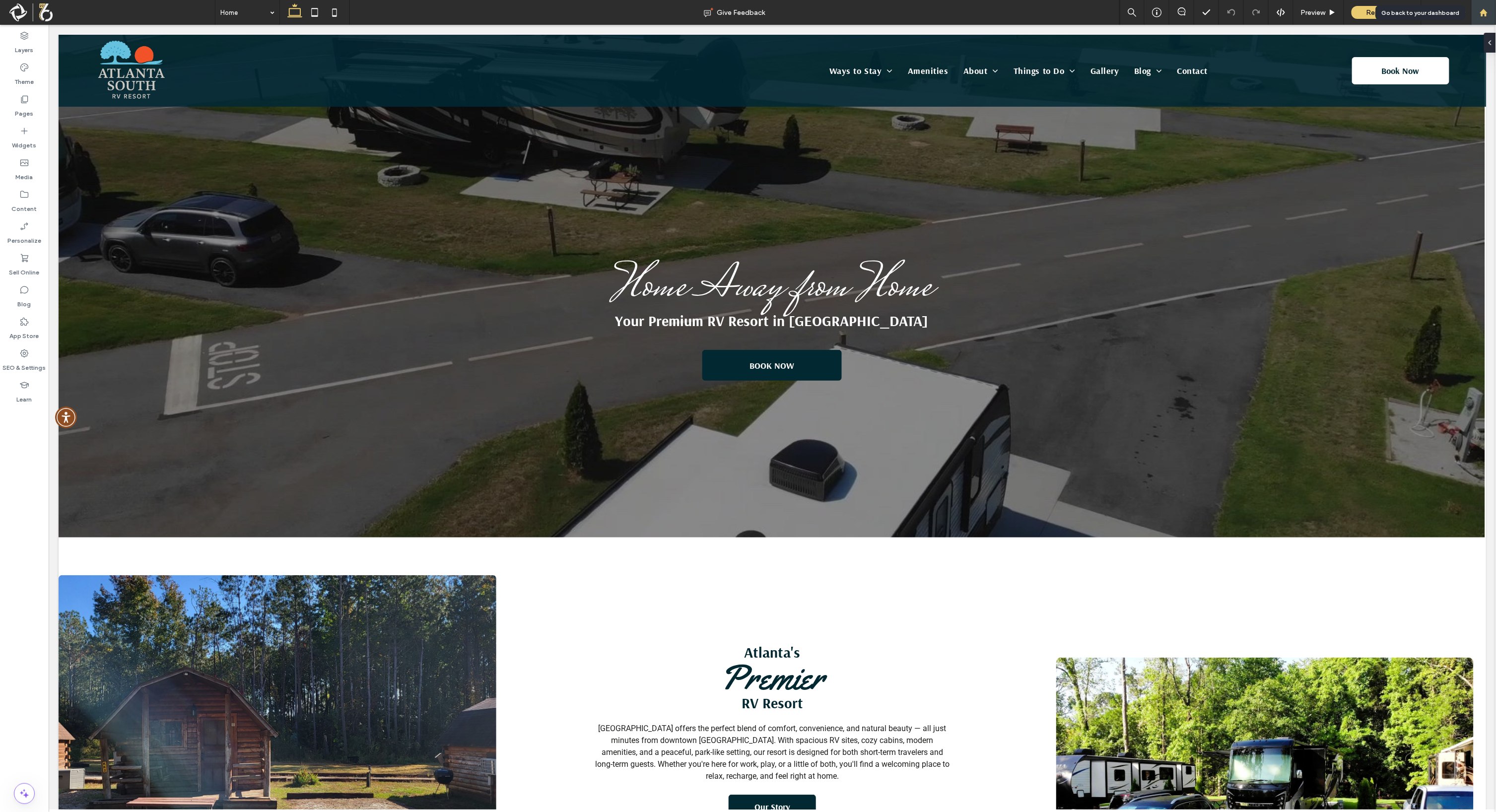
click at [1485, 17] on div at bounding box center [1484, 12] width 25 height 25
